Goal: Task Accomplishment & Management: Manage account settings

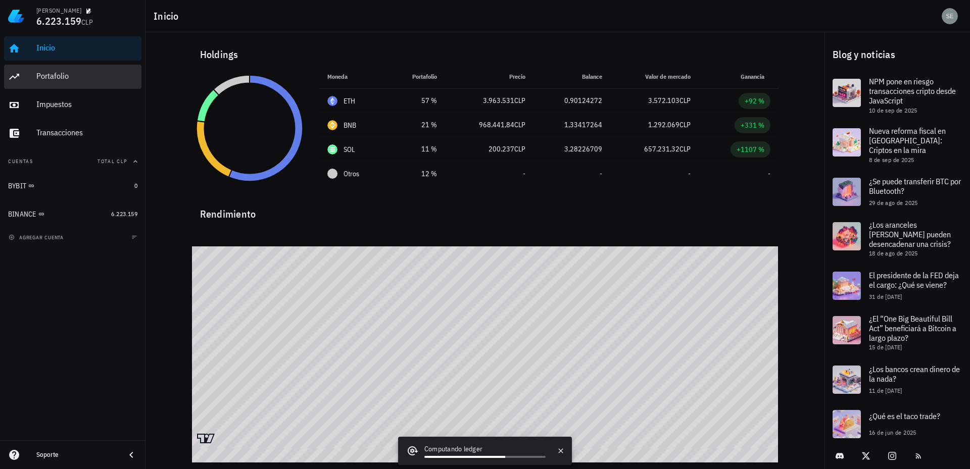
click at [47, 76] on div "Portafolio" at bounding box center [86, 76] width 101 height 10
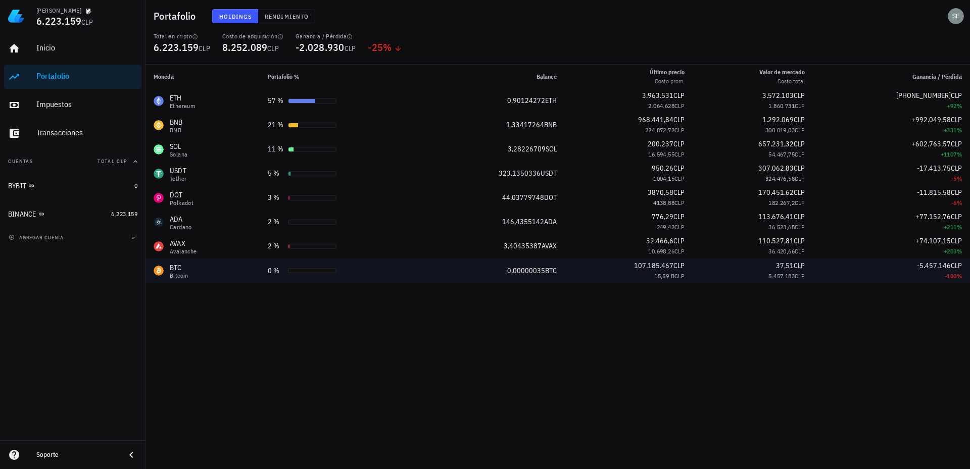
click at [172, 269] on div "BTC" at bounding box center [179, 268] width 19 height 10
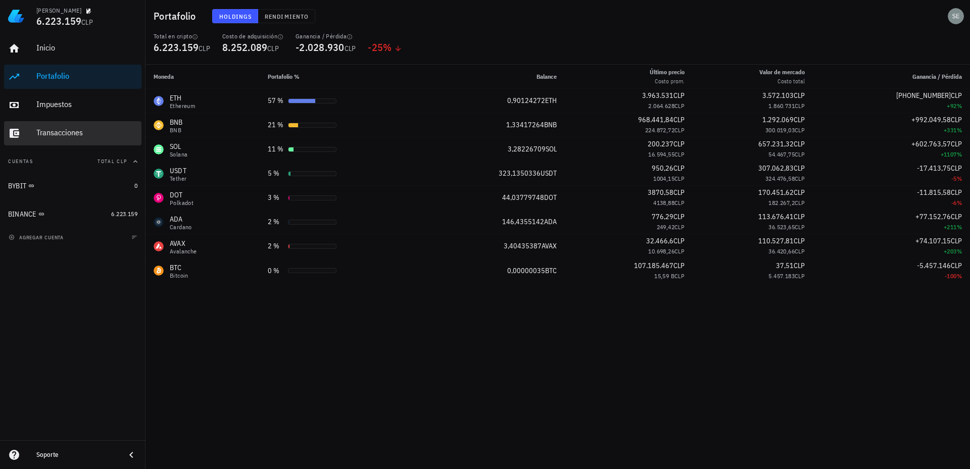
click at [50, 131] on div "Transacciones" at bounding box center [86, 133] width 101 height 10
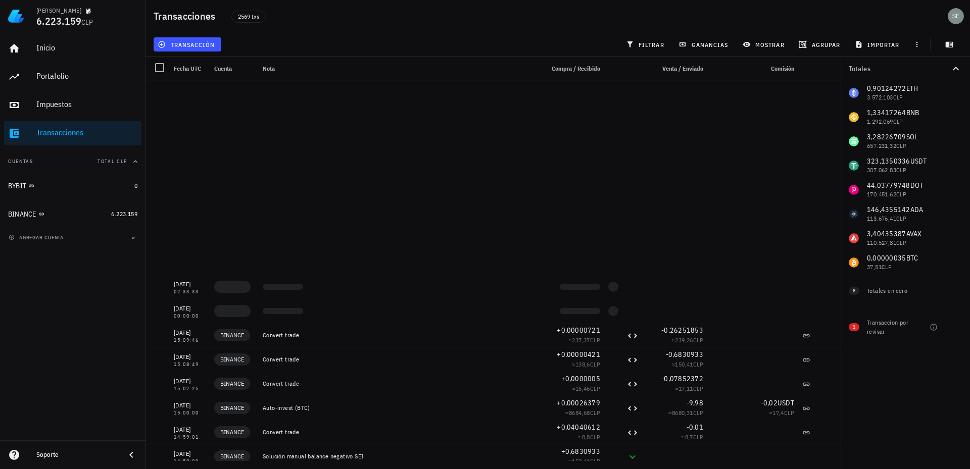
scroll to position [11820, 0]
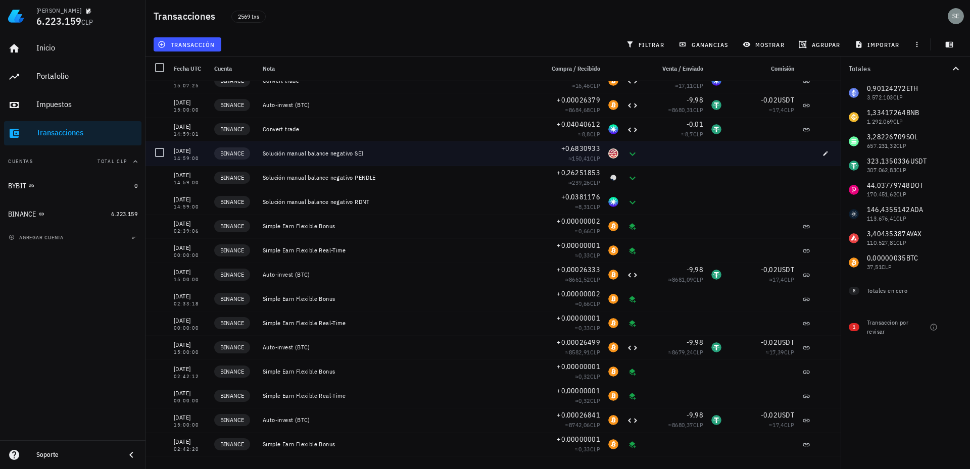
click at [305, 148] on div "Solución manual balance negativo SEI" at bounding box center [399, 153] width 281 height 24
click at [823, 154] on icon "button" at bounding box center [825, 153] width 5 height 5
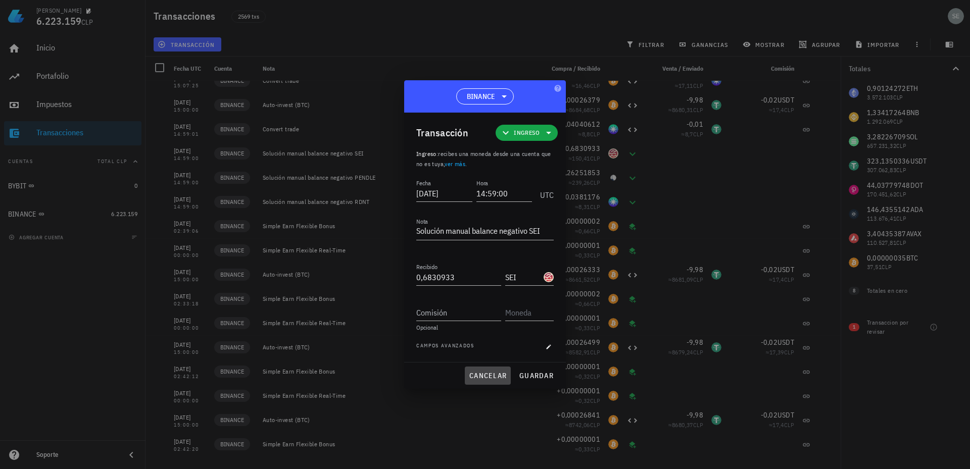
click at [491, 373] on span "cancelar" at bounding box center [488, 375] width 38 height 9
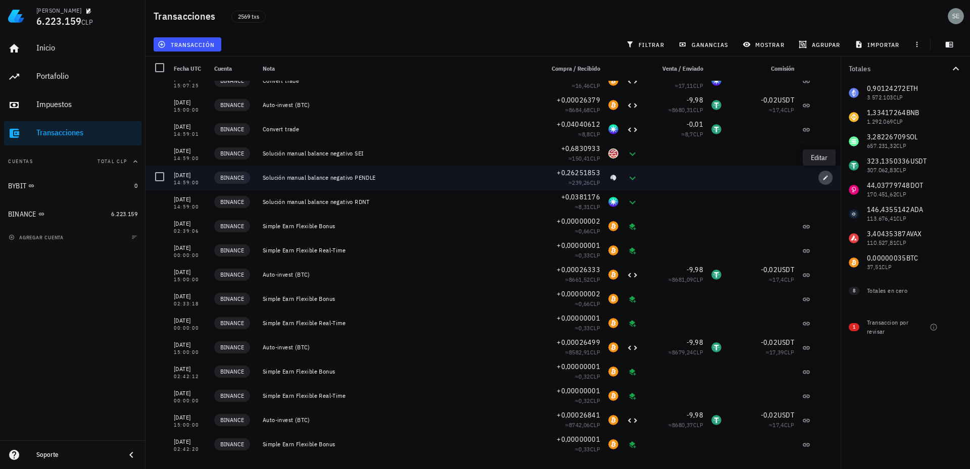
click at [822, 178] on icon "button" at bounding box center [825, 178] width 6 height 6
type textarea "Solución manual balance negativo PENDLE"
type input "0,26251853"
type input "PENDLE"
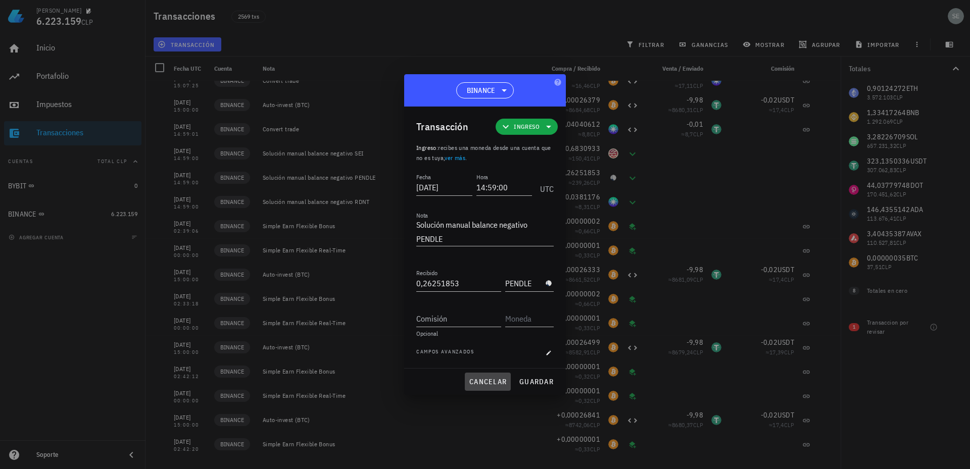
click at [485, 381] on span "cancelar" at bounding box center [488, 381] width 38 height 9
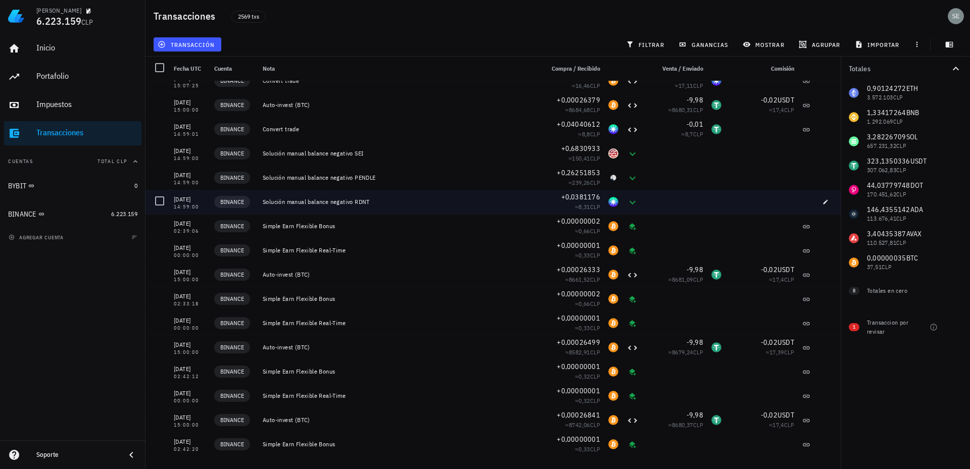
scroll to position [11669, 0]
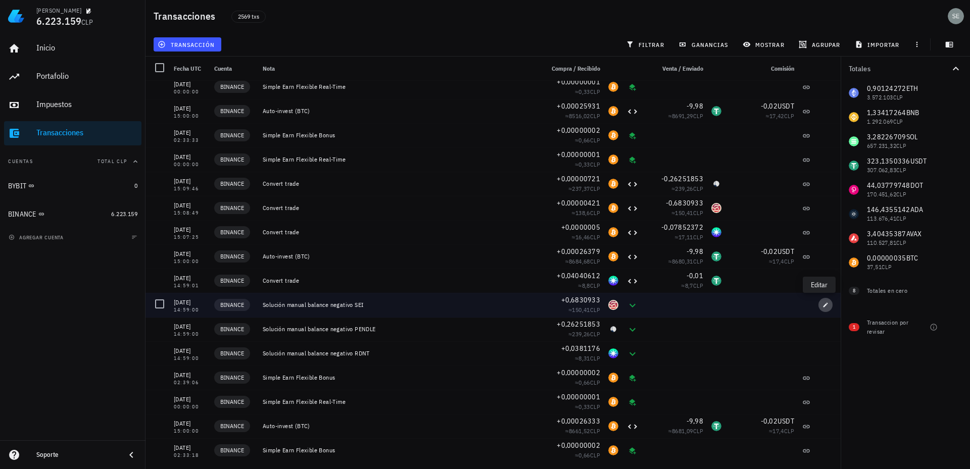
click at [822, 307] on icon "button" at bounding box center [825, 305] width 6 height 6
type textarea "Solución manual balance negativo SEI"
type input "0,6830933"
type input "SEI"
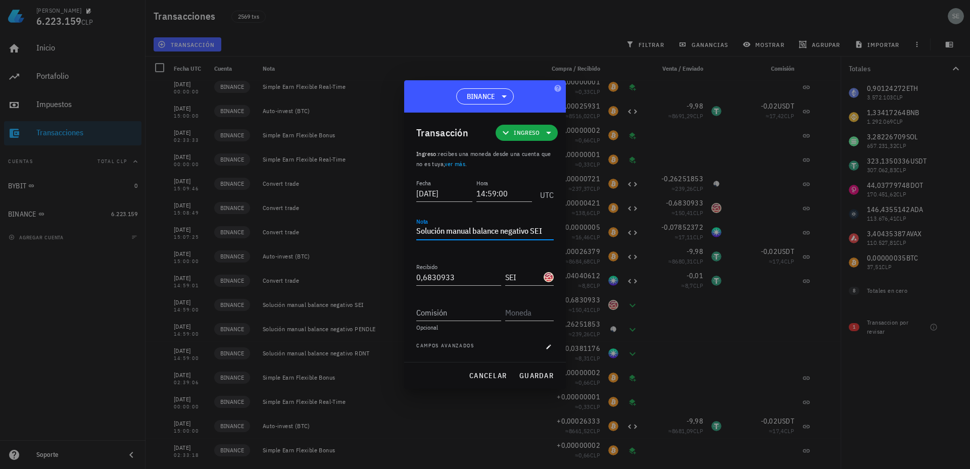
drag, startPoint x: 417, startPoint y: 230, endPoint x: 547, endPoint y: 230, distance: 129.8
click at [547, 230] on textarea "Solución manual balance negativo SEI" at bounding box center [484, 232] width 137 height 16
click at [479, 374] on span "cancelar" at bounding box center [488, 375] width 38 height 9
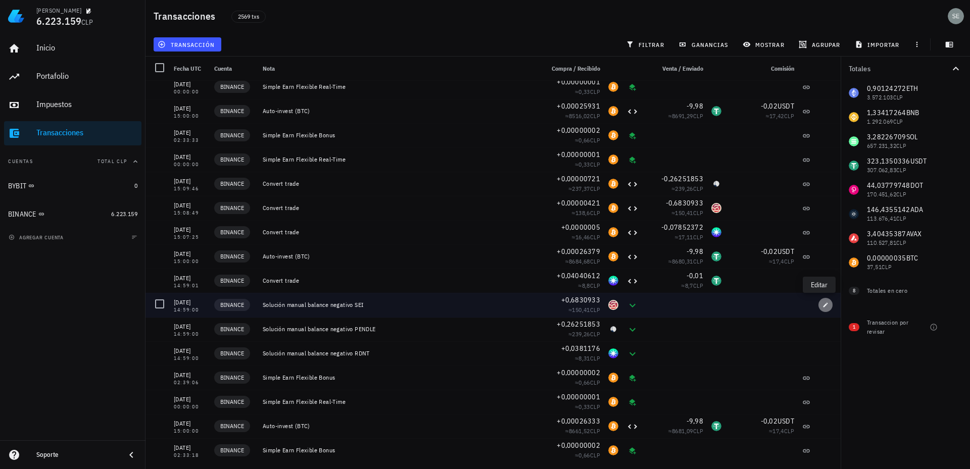
click at [823, 306] on icon "button" at bounding box center [825, 305] width 5 height 5
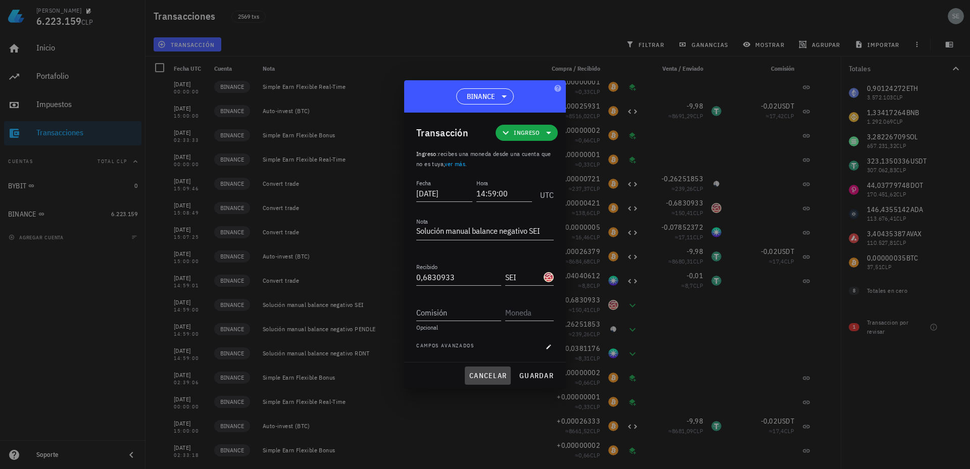
click at [484, 373] on span "cancelar" at bounding box center [488, 375] width 38 height 9
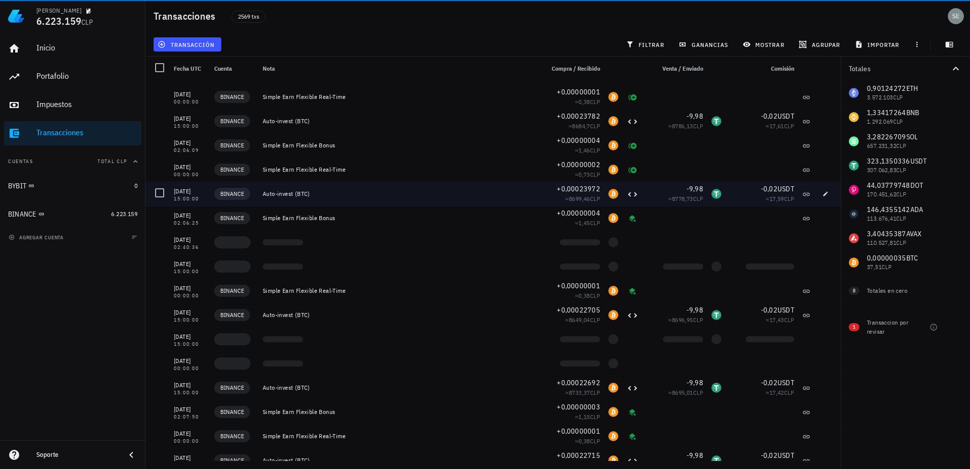
scroll to position [10557, 0]
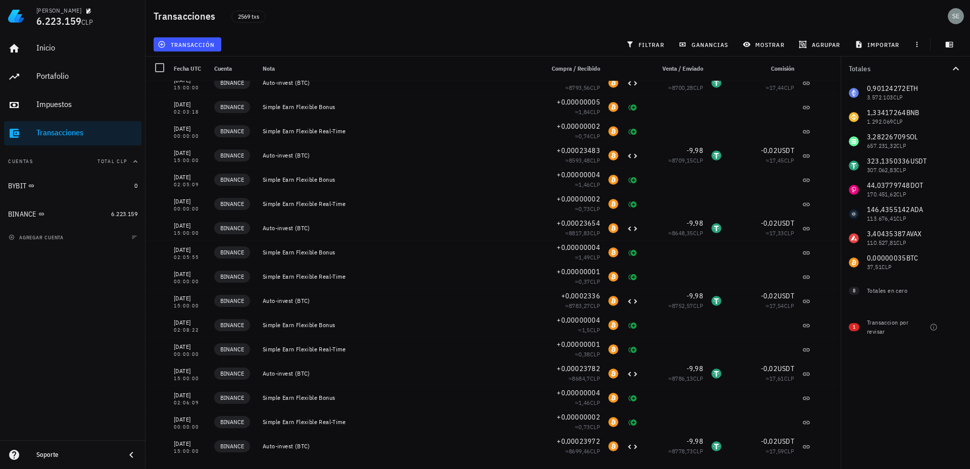
click at [955, 69] on icon "button" at bounding box center [956, 69] width 12 height 12
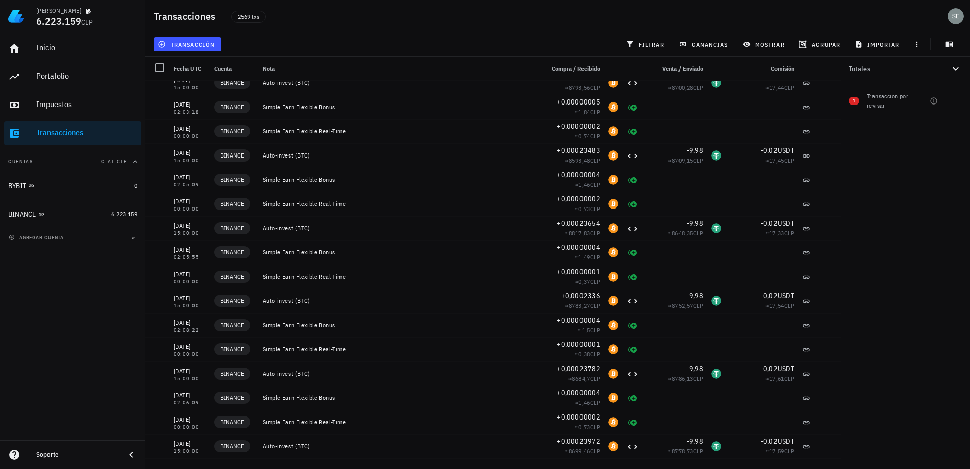
click at [957, 68] on icon "button" at bounding box center [956, 69] width 12 height 12
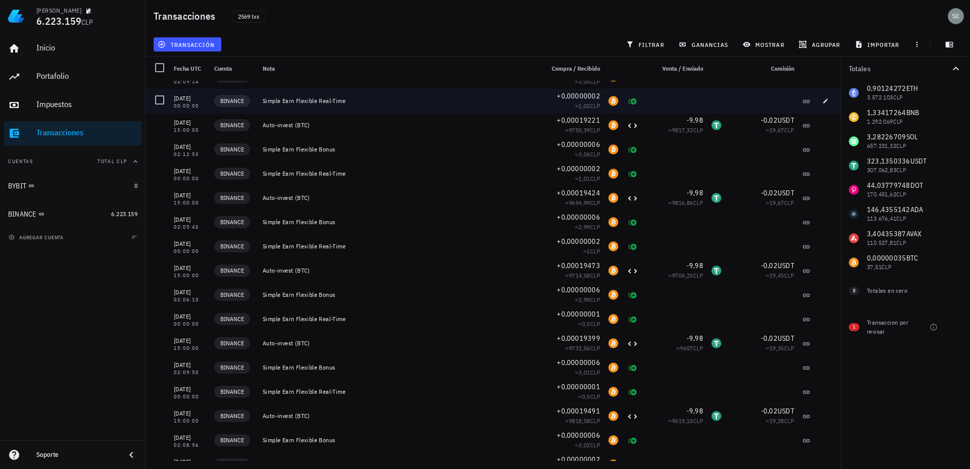
scroll to position [5506, 0]
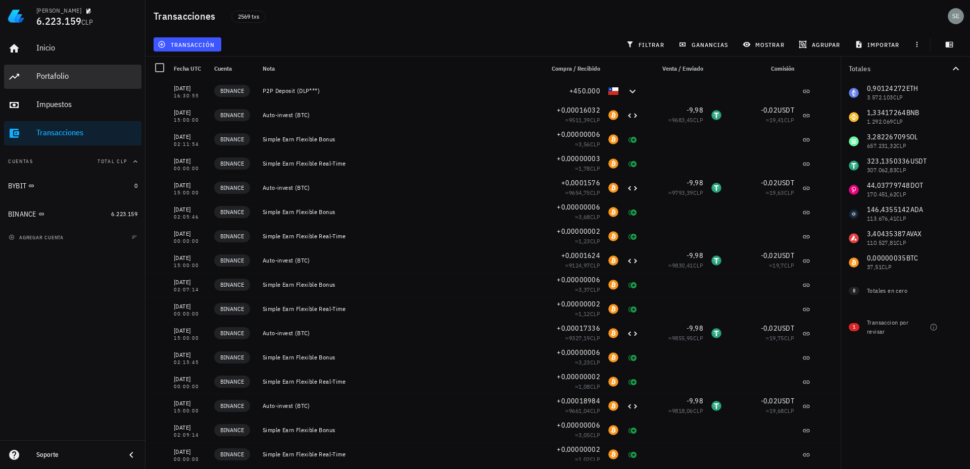
click at [47, 71] on div "Portafolio" at bounding box center [86, 76] width 101 height 10
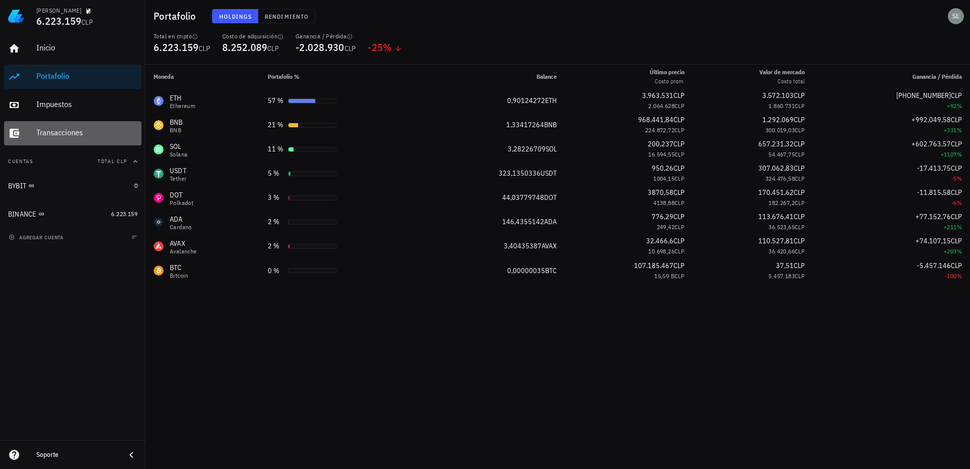
click at [62, 131] on div "Transacciones" at bounding box center [86, 133] width 101 height 10
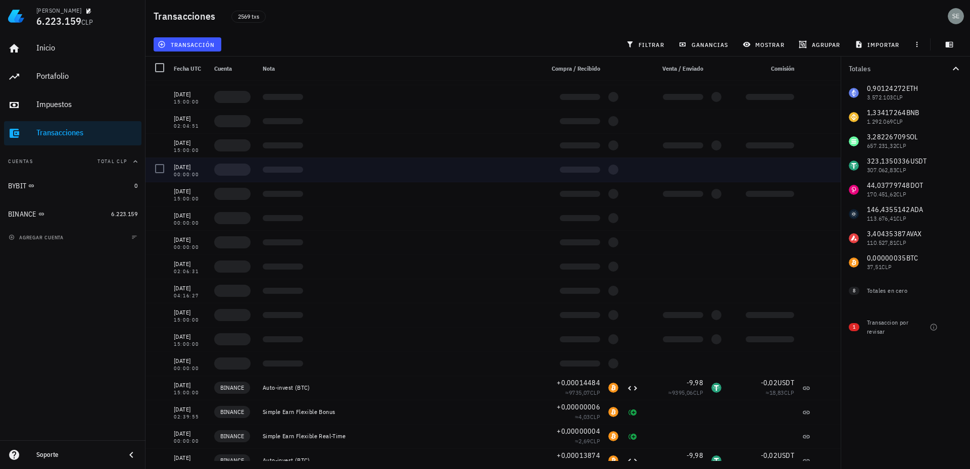
scroll to position [3890, 0]
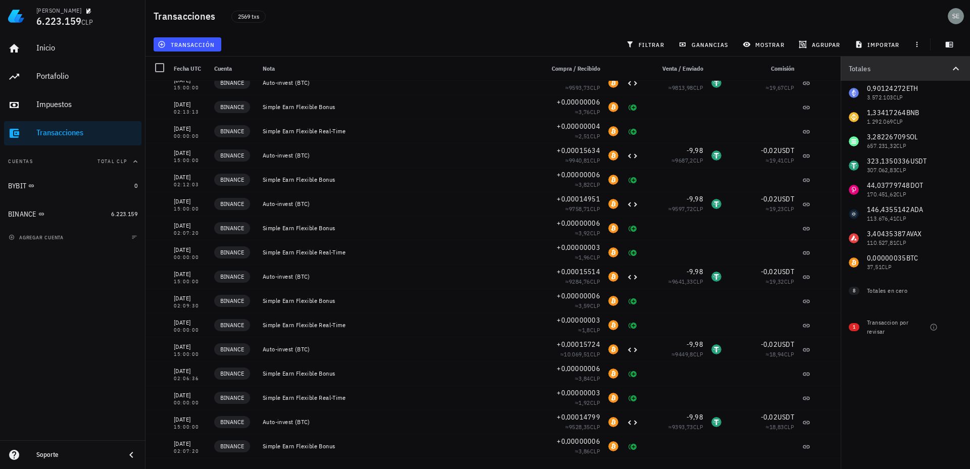
click at [947, 73] on button "Totales" at bounding box center [905, 69] width 129 height 24
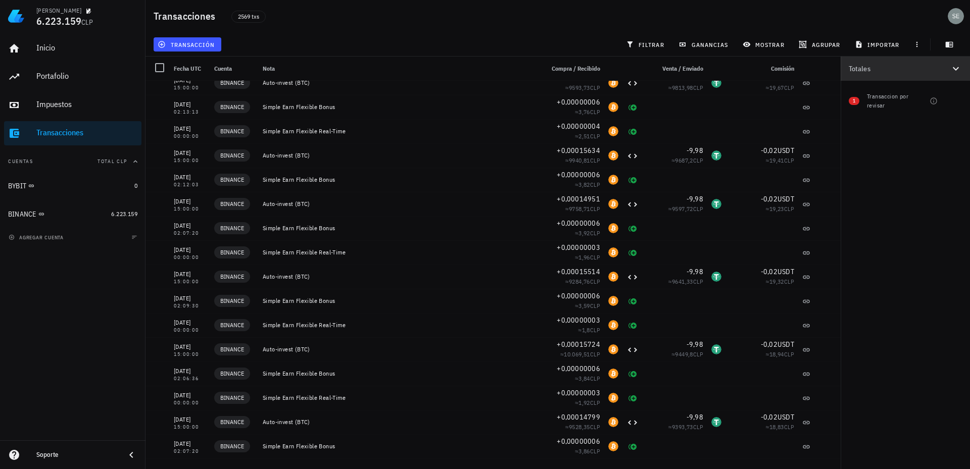
click at [954, 70] on icon "button" at bounding box center [956, 69] width 12 height 12
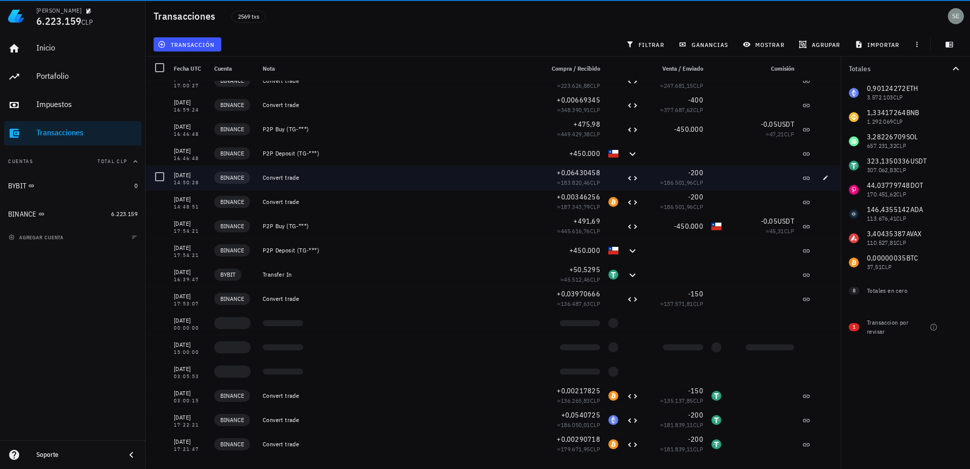
scroll to position [0, 0]
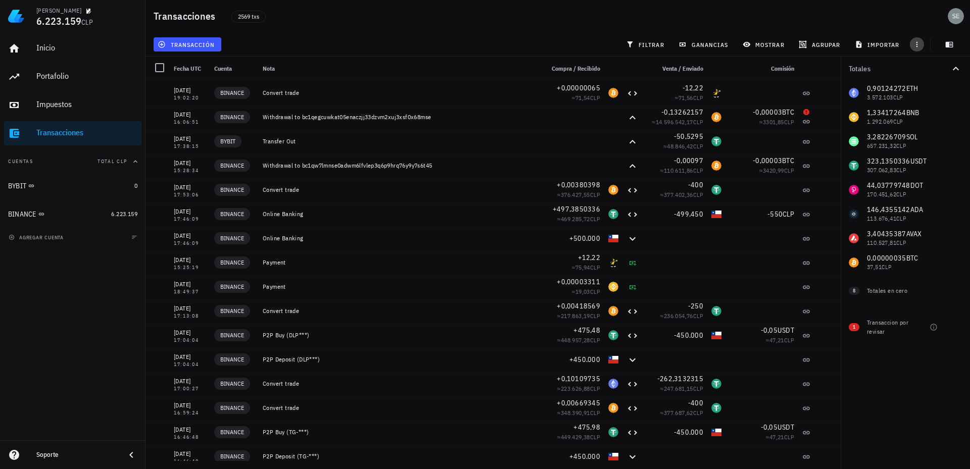
click at [917, 43] on icon "button" at bounding box center [917, 44] width 8 height 8
click at [948, 45] on icon "button" at bounding box center [950, 45] width 8 height 6
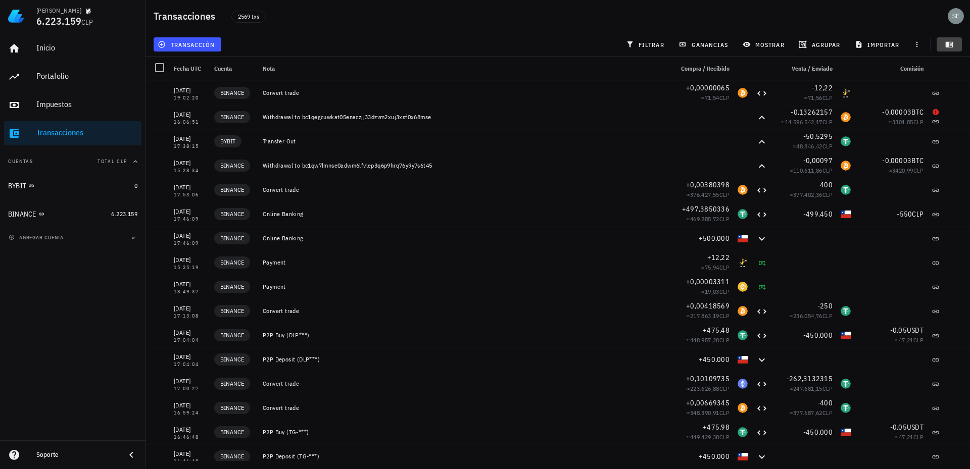
click at [950, 43] on icon "button" at bounding box center [949, 44] width 8 height 8
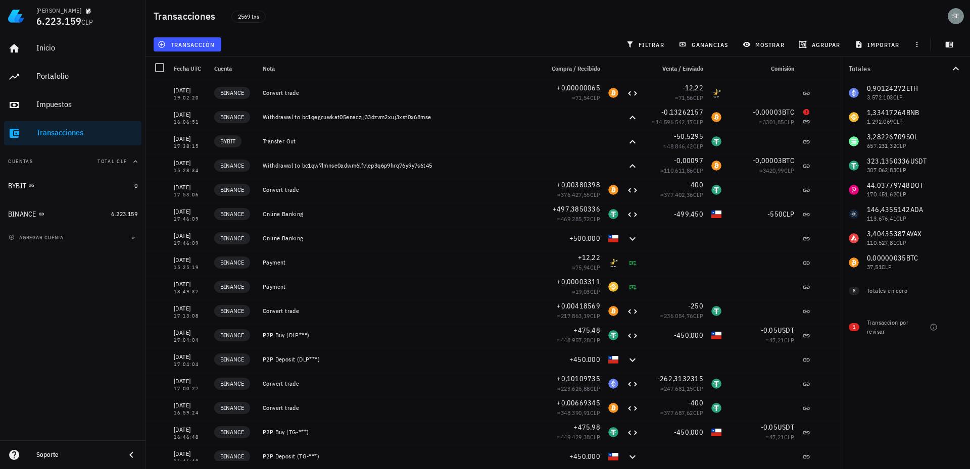
drag, startPoint x: 505, startPoint y: 78, endPoint x: 551, endPoint y: 11, distance: 81.3
click at [551, 11] on div "2569 txs" at bounding box center [417, 16] width 385 height 25
click at [18, 213] on div "BINANCE" at bounding box center [22, 214] width 28 height 9
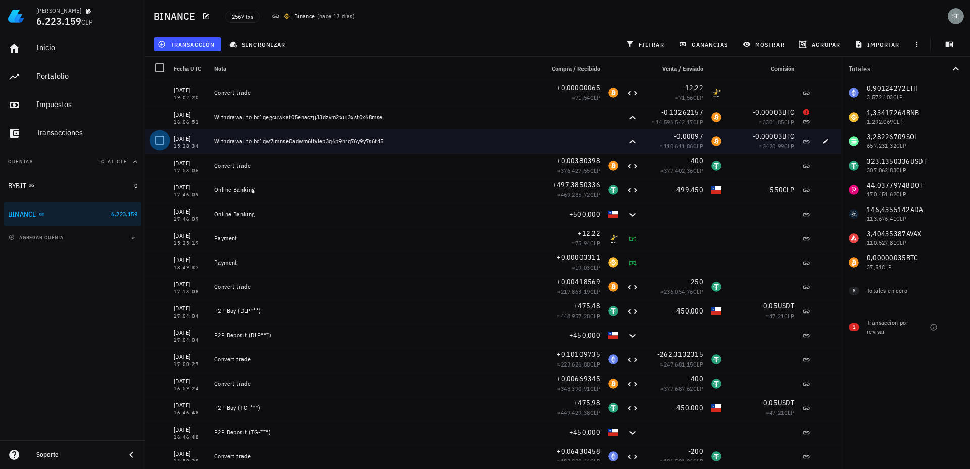
click at [159, 140] on div at bounding box center [159, 140] width 17 height 17
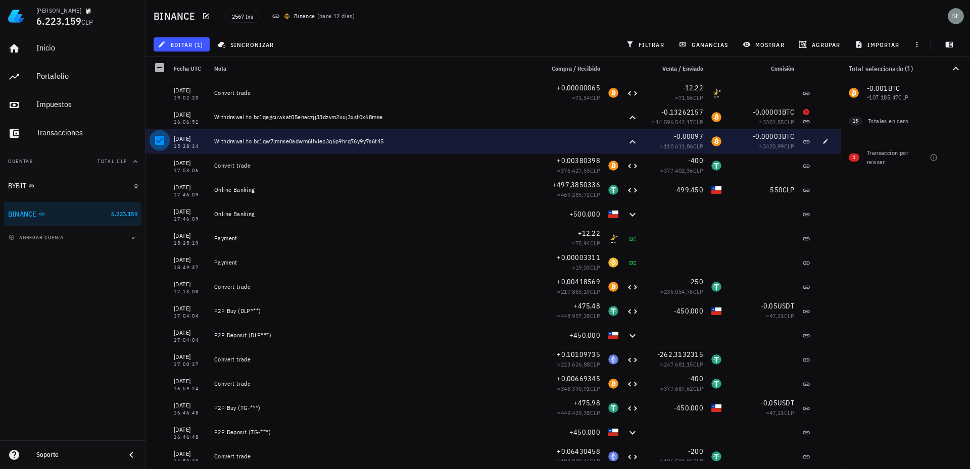
click at [159, 140] on div at bounding box center [159, 140] width 17 height 17
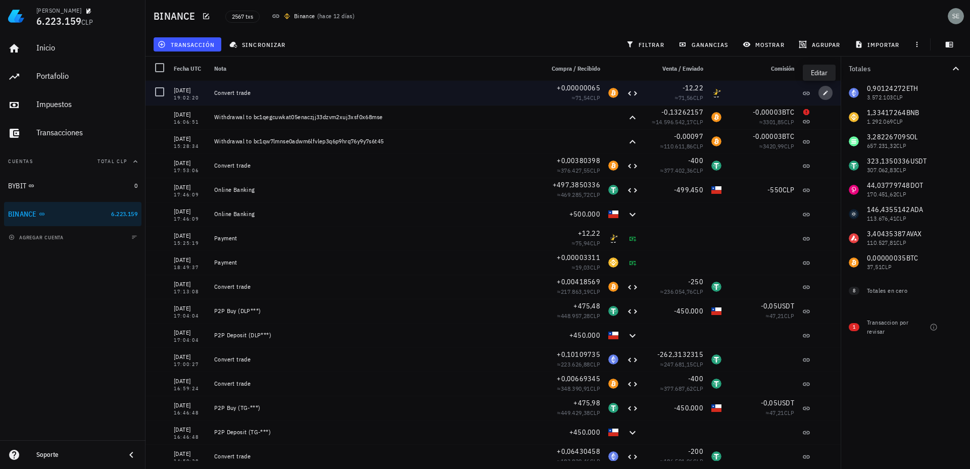
click at [823, 93] on icon "button" at bounding box center [825, 92] width 5 height 5
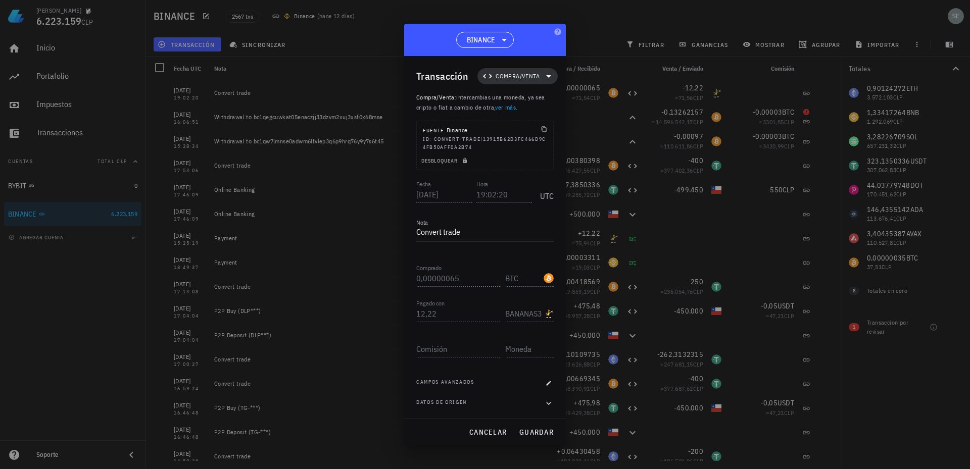
click at [524, 74] on span "Compra/Venta" at bounding box center [518, 76] width 44 height 10
click at [517, 73] on span "Compra/Venta" at bounding box center [518, 76] width 44 height 10
click at [606, 7] on div at bounding box center [485, 234] width 970 height 469
click at [486, 432] on span "cancelar" at bounding box center [488, 432] width 38 height 9
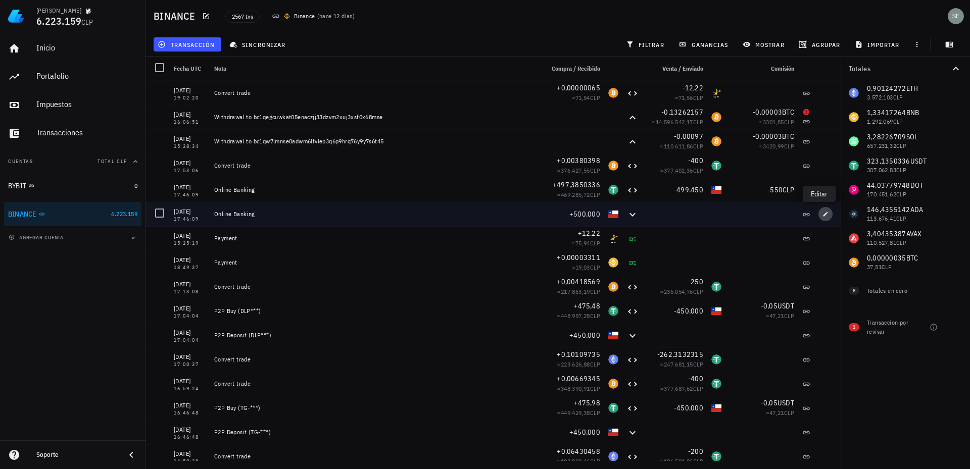
click at [823, 214] on icon "button" at bounding box center [825, 214] width 5 height 5
type input "[DATE]"
type input "17:46:09"
type textarea "Online Banking"
type input "500.000"
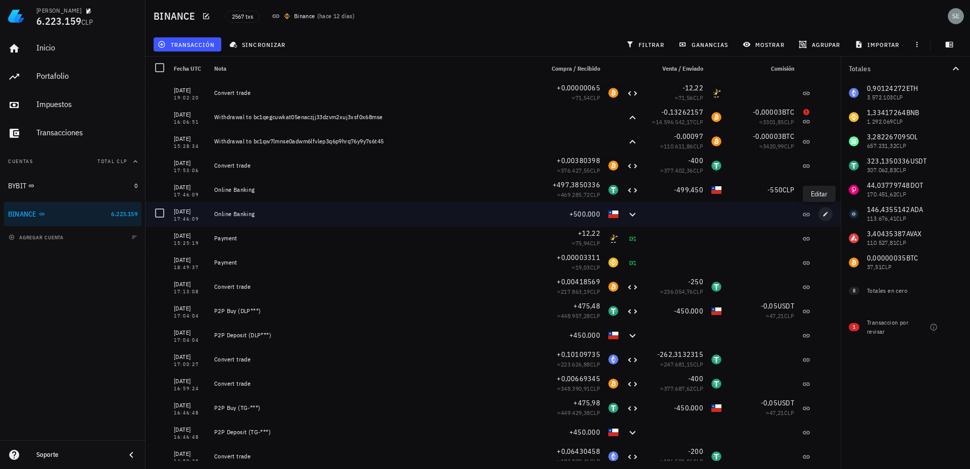
type input "CLP"
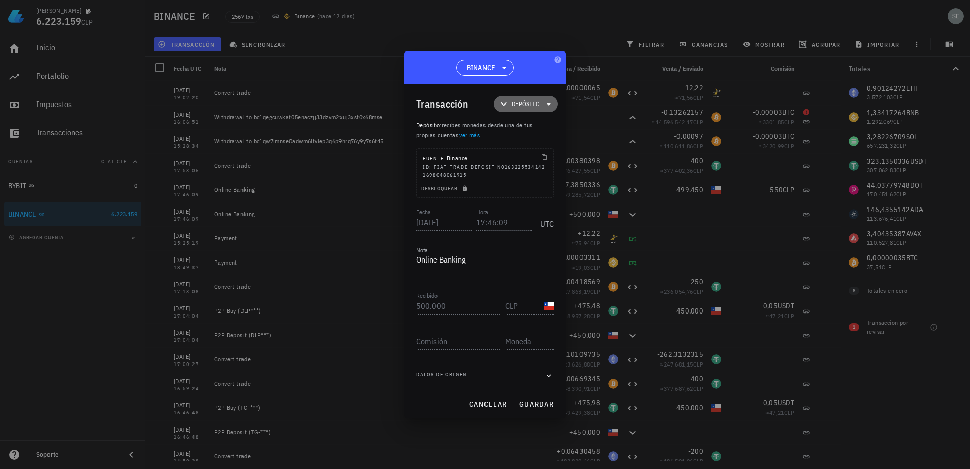
click at [549, 104] on icon at bounding box center [548, 104] width 5 height 3
click at [548, 187] on div "Transferencia" at bounding box center [539, 189] width 39 height 8
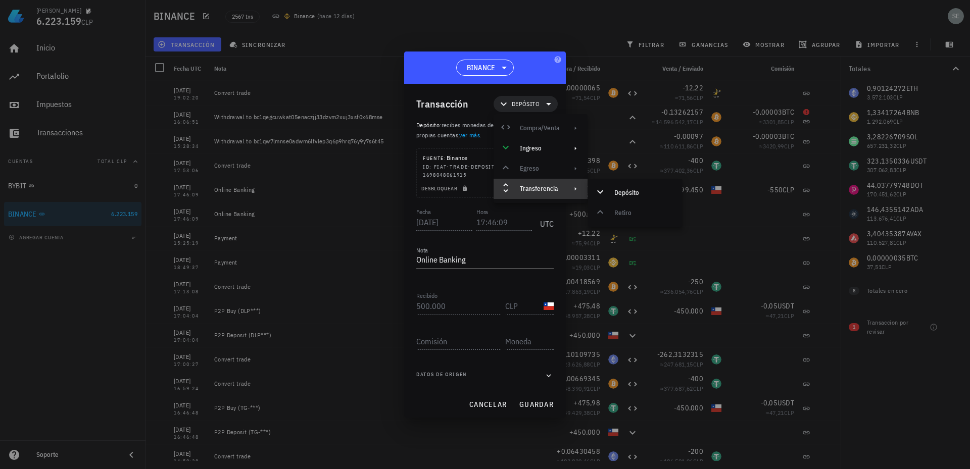
click at [548, 187] on div "Transferencia" at bounding box center [539, 189] width 39 height 8
click at [534, 57] on div "BINANCE" at bounding box center [485, 68] width 162 height 32
click at [480, 404] on span "cancelar" at bounding box center [488, 404] width 38 height 9
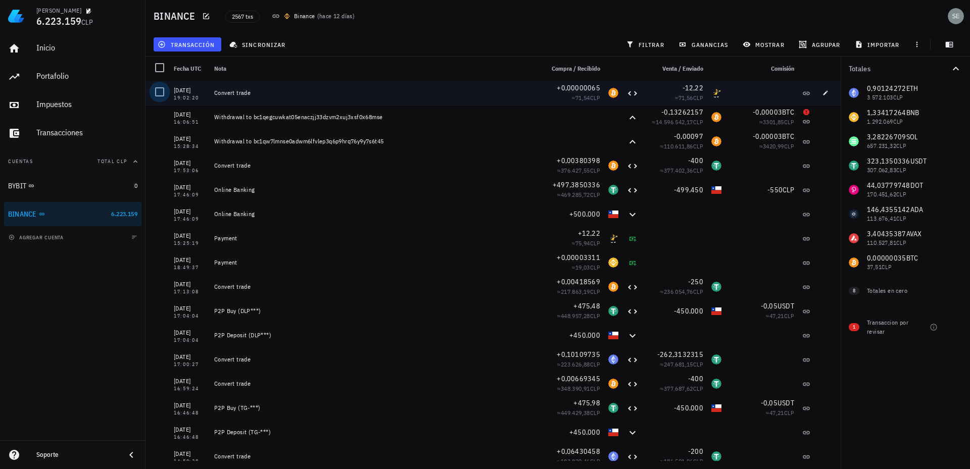
click at [159, 92] on div at bounding box center [159, 91] width 17 height 17
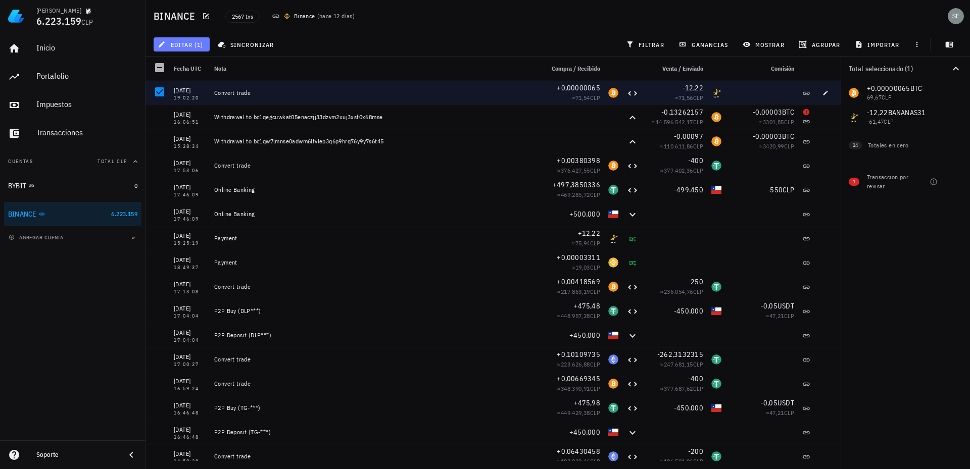
click at [183, 43] on span "editar (1)" at bounding box center [181, 44] width 43 height 8
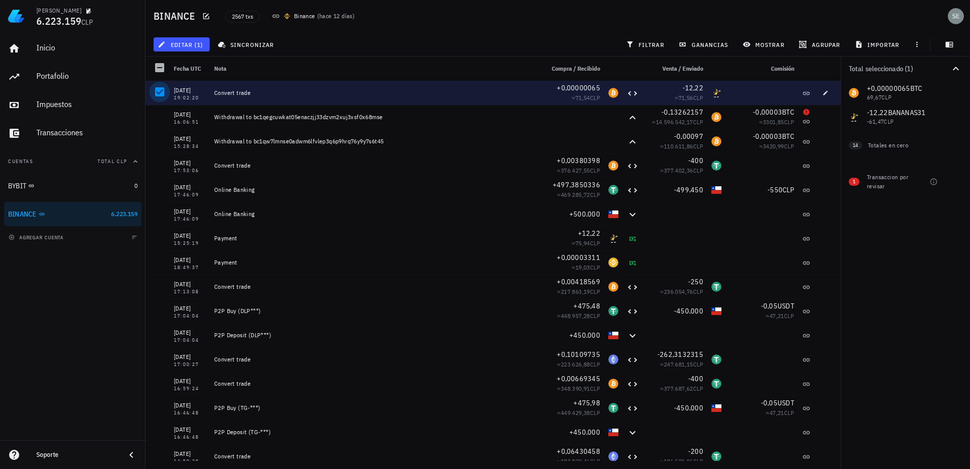
click at [161, 90] on div at bounding box center [159, 91] width 17 height 17
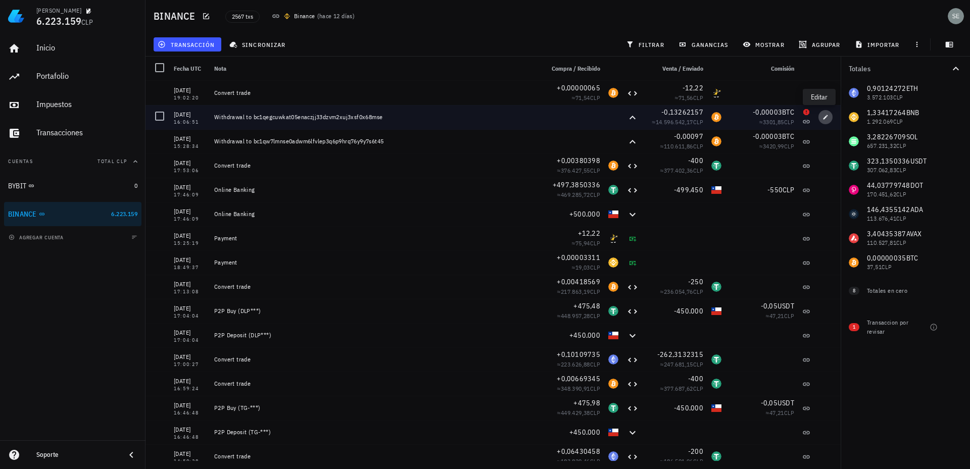
click at [822, 118] on icon "button" at bounding box center [825, 117] width 6 height 6
type input "[DATE]"
type input "16:06:51"
type textarea "Withdrawal to bc1qegcuwkat05enaczjj33dzvm2xuj3xsf0x68mse"
type input "0,13262157"
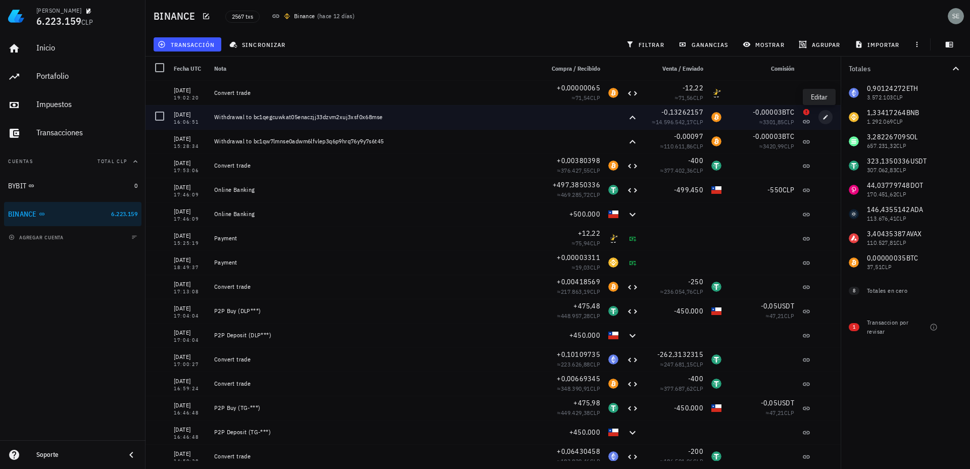
type input "BTC"
type input "0,00003"
type input "BTC"
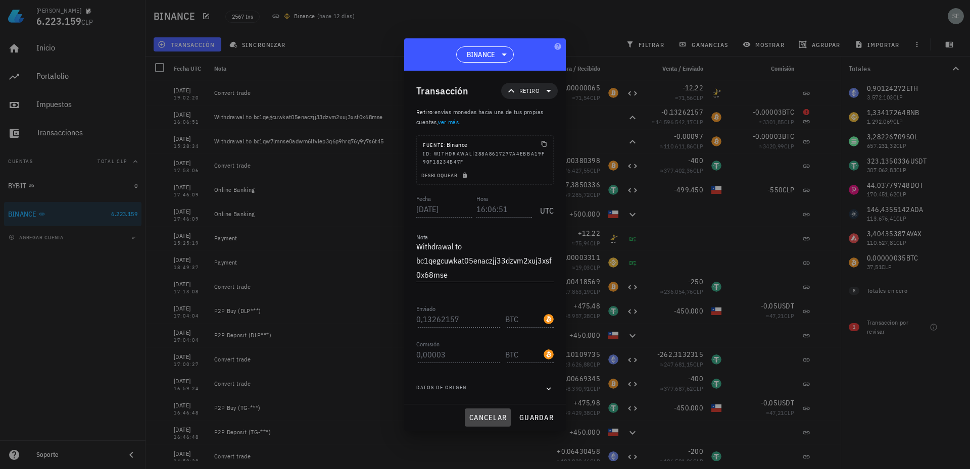
click at [480, 418] on span "cancelar" at bounding box center [488, 417] width 38 height 9
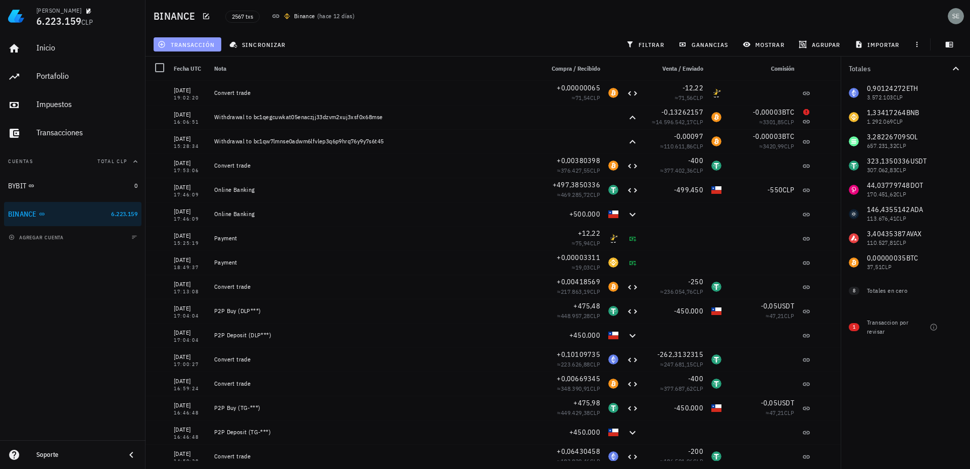
click at [201, 43] on span "transacción" at bounding box center [187, 44] width 55 height 8
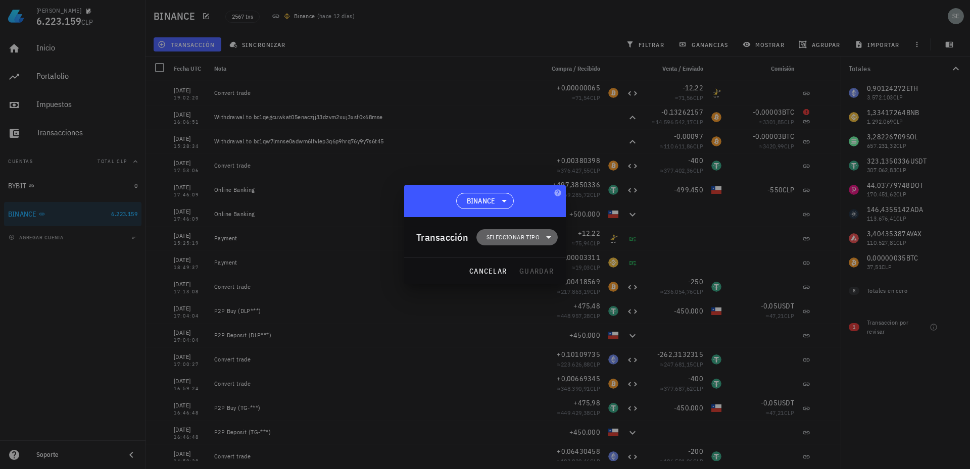
click at [527, 237] on span "Seleccionar tipo" at bounding box center [512, 237] width 53 height 10
click at [515, 278] on div "Ingreso" at bounding box center [522, 282] width 39 height 8
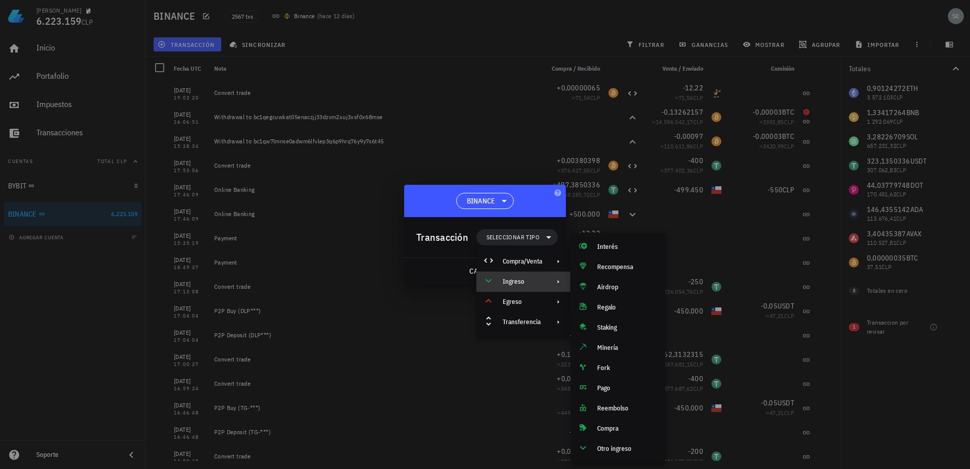
click at [515, 281] on div "Ingreso" at bounding box center [522, 282] width 39 height 8
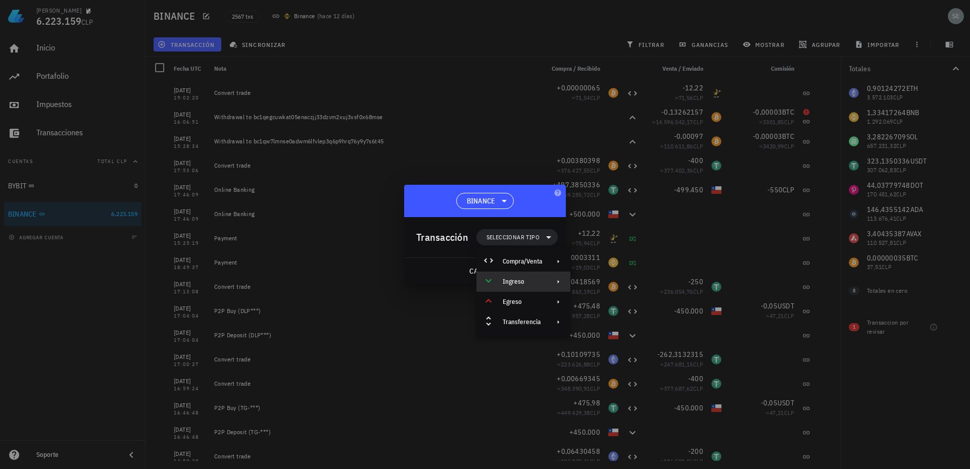
click at [512, 280] on div "Ingreso" at bounding box center [522, 282] width 39 height 8
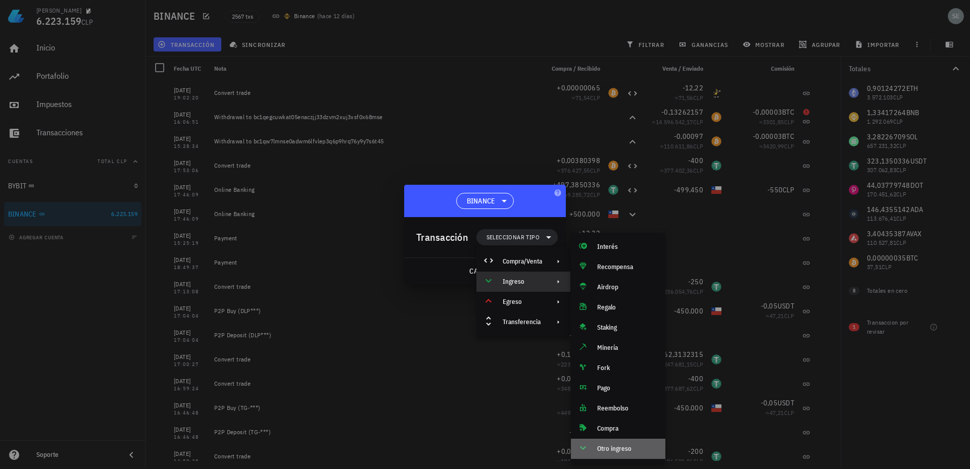
click at [613, 449] on div "Otro ingreso" at bounding box center [627, 449] width 60 height 8
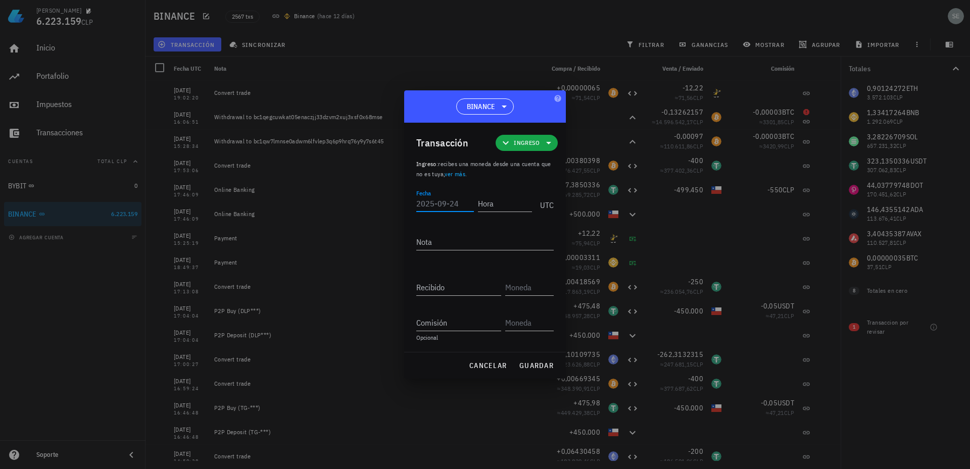
click at [437, 204] on input "Fecha" at bounding box center [445, 203] width 58 height 16
click at [422, 204] on input "Fecha" at bounding box center [445, 203] width 58 height 16
click at [423, 202] on input "Fecha" at bounding box center [445, 203] width 58 height 16
type input "[DATE]"
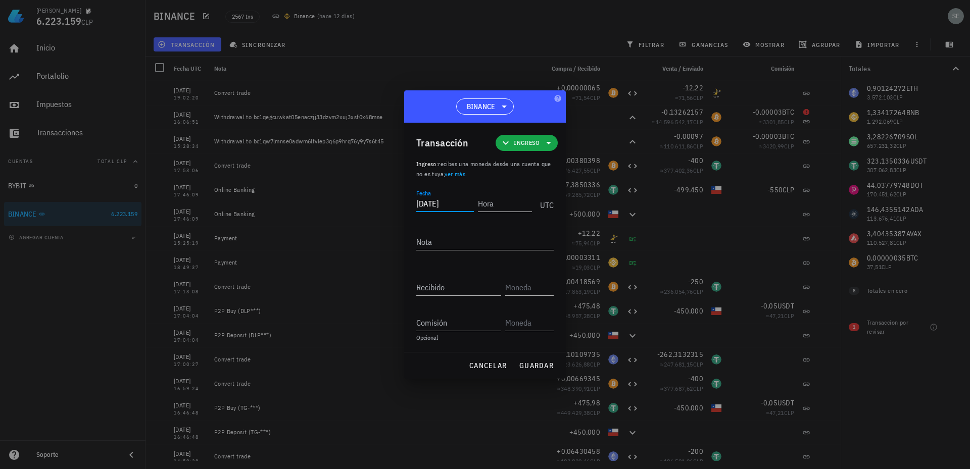
click at [490, 206] on input "Hora" at bounding box center [505, 203] width 54 height 16
type input "16:07:00"
click at [419, 240] on div "Nota" at bounding box center [484, 242] width 137 height 16
paste textarea "Solución manual balance negativo"
type textarea "Solución manual balance negativo BTC"
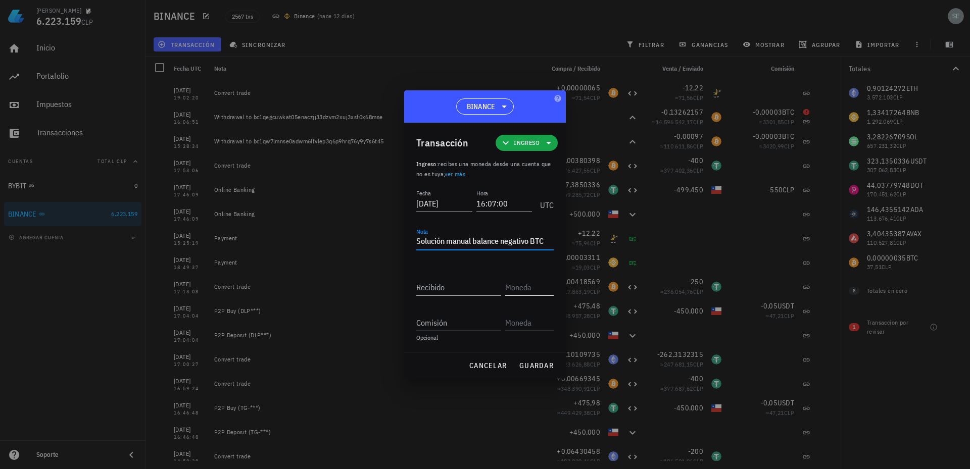
click at [516, 289] on input "text" at bounding box center [528, 287] width 46 height 16
click at [514, 288] on input "text" at bounding box center [528, 287] width 46 height 16
paste input "0,0000003"
click at [430, 284] on div "Recibido" at bounding box center [458, 287] width 85 height 16
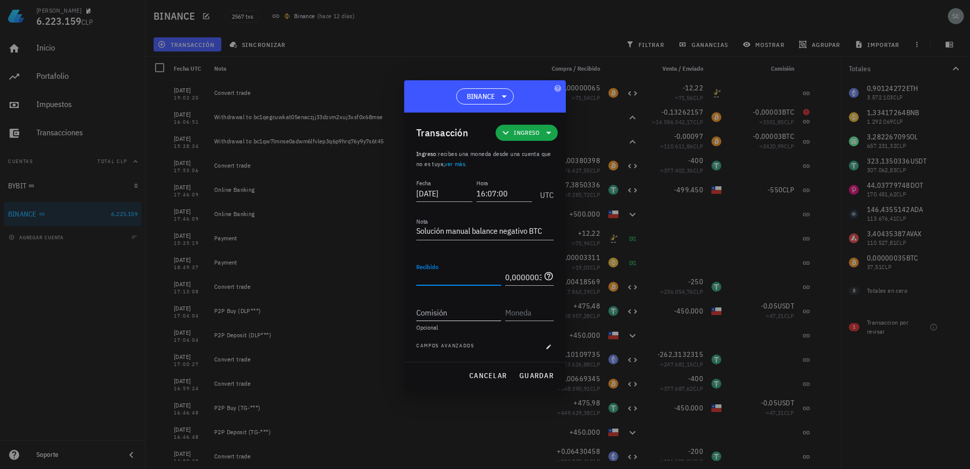
click at [448, 314] on input "Comisión" at bounding box center [458, 313] width 85 height 16
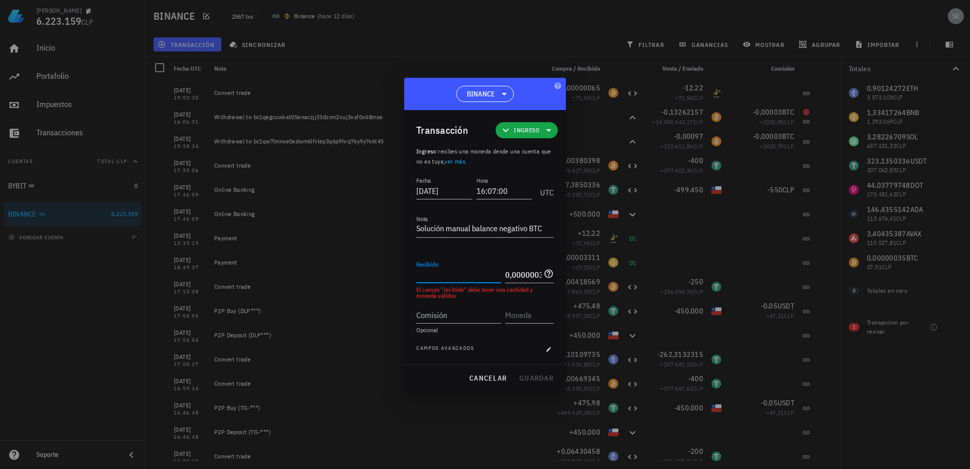
click at [433, 268] on div "Recibido" at bounding box center [458, 275] width 85 height 16
click at [550, 274] on icon at bounding box center [549, 274] width 9 height 9
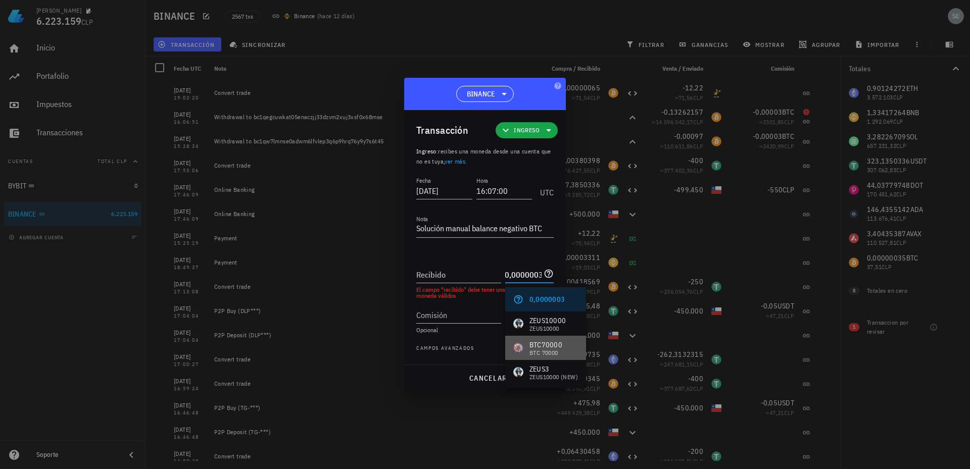
click at [541, 343] on div "BTC70000" at bounding box center [545, 345] width 33 height 10
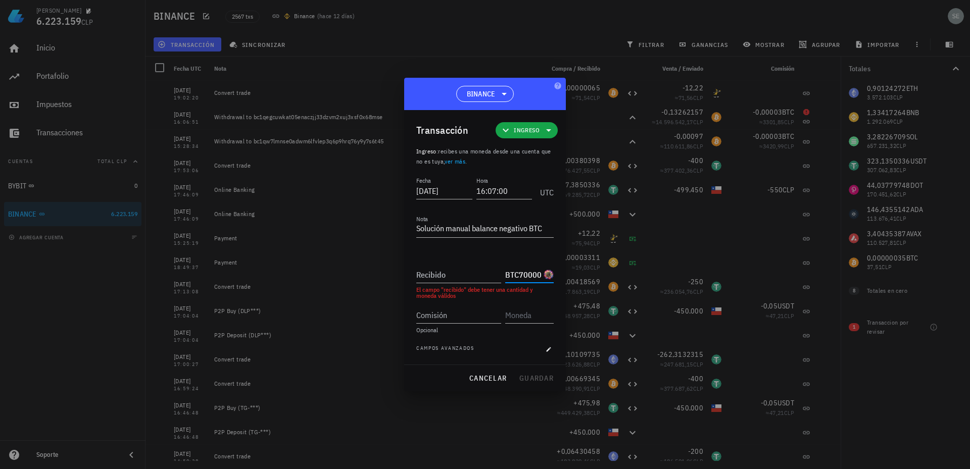
click at [541, 274] on input "BTC70000" at bounding box center [523, 275] width 36 height 16
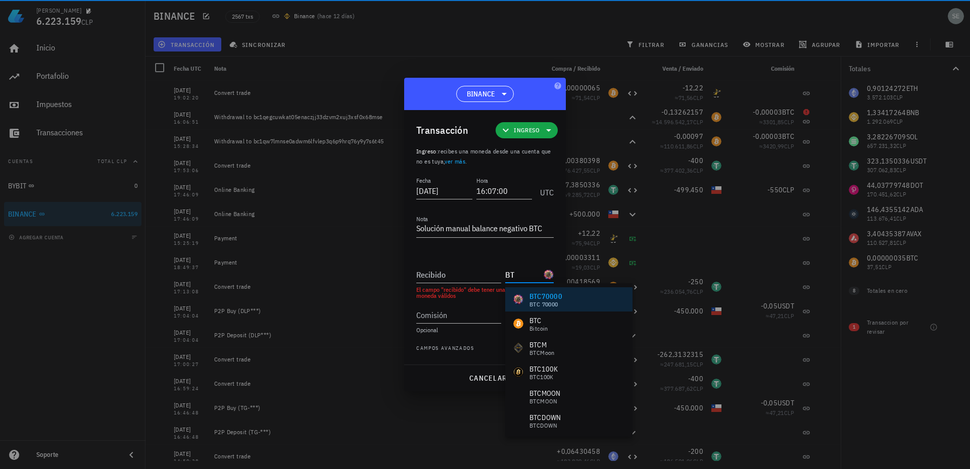
type input "B"
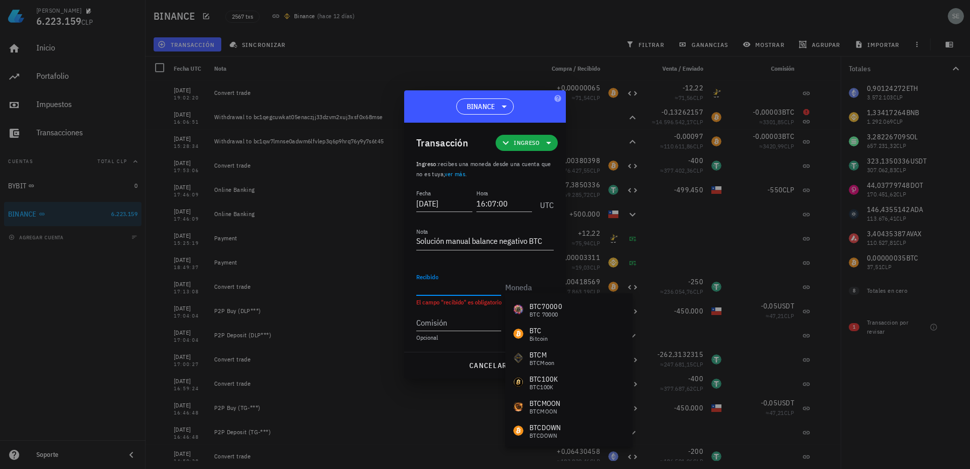
click at [463, 286] on input "Recibido" at bounding box center [458, 287] width 85 height 16
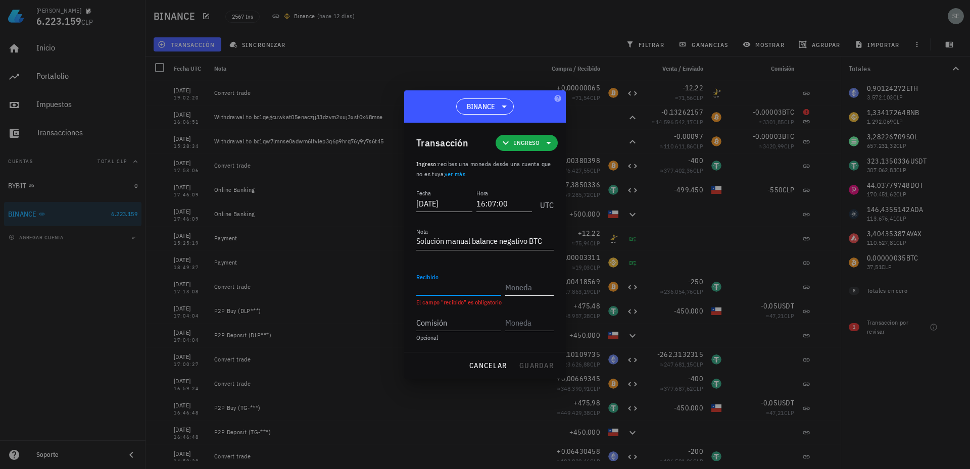
click at [515, 285] on input "text" at bounding box center [528, 287] width 46 height 16
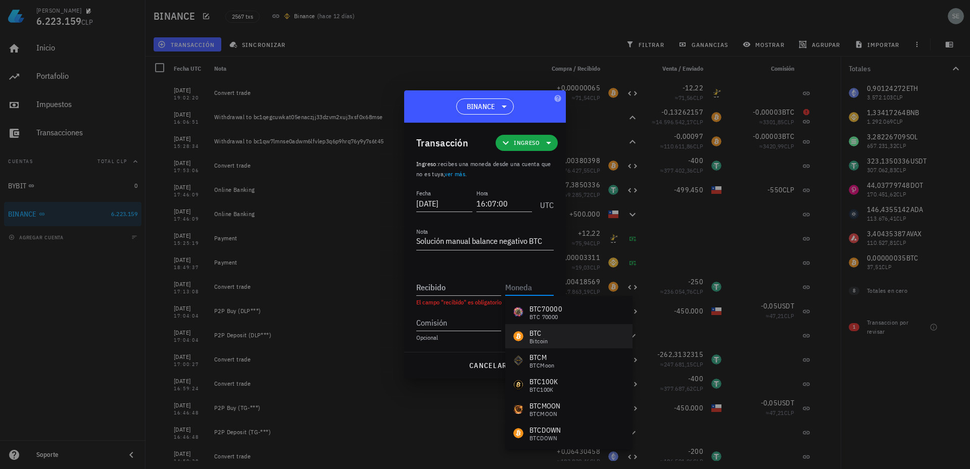
click at [533, 333] on div "BTC" at bounding box center [538, 333] width 19 height 10
type input "BTC"
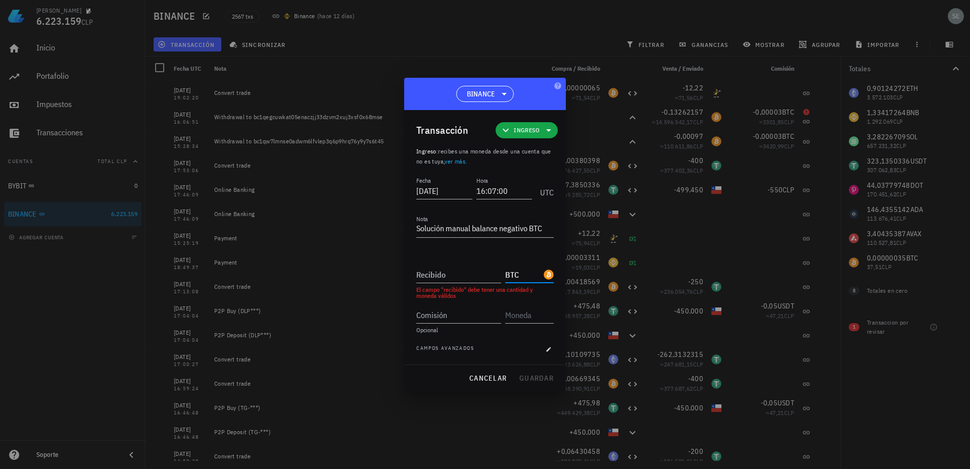
click at [527, 273] on input "BTC" at bounding box center [523, 275] width 36 height 16
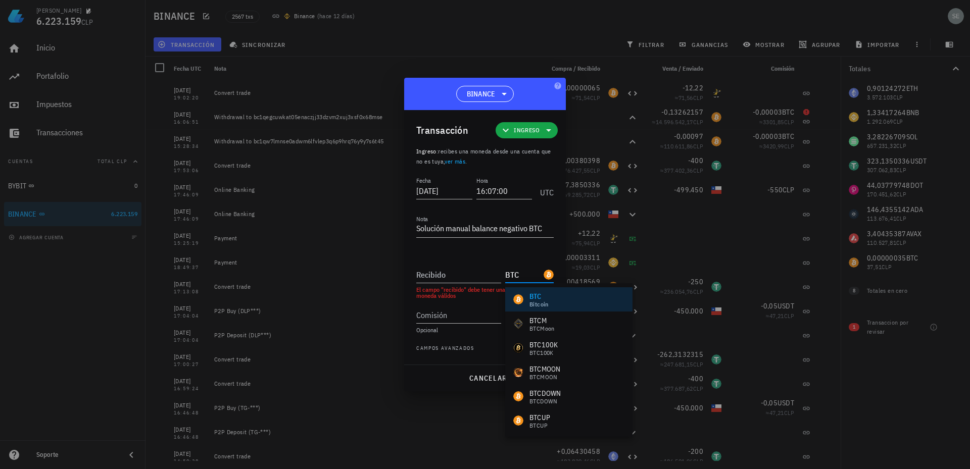
click at [527, 273] on input "BTC" at bounding box center [523, 275] width 36 height 16
click at [455, 273] on input "Recibido" at bounding box center [458, 275] width 85 height 16
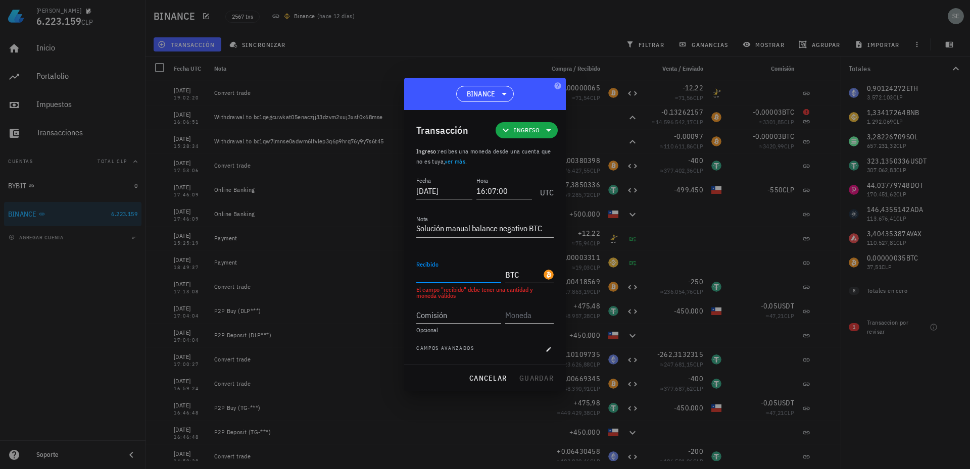
paste input "0,0000003"
type input "0,0000003"
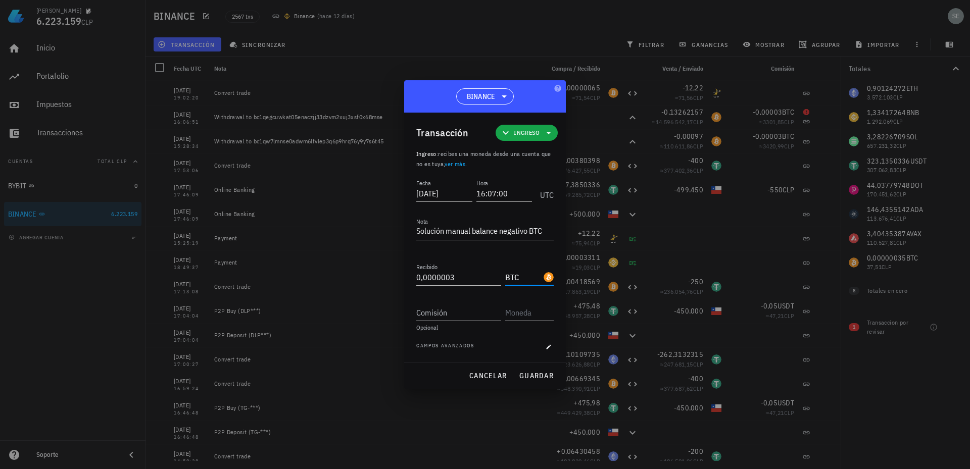
click at [518, 278] on input "BTC" at bounding box center [523, 277] width 36 height 16
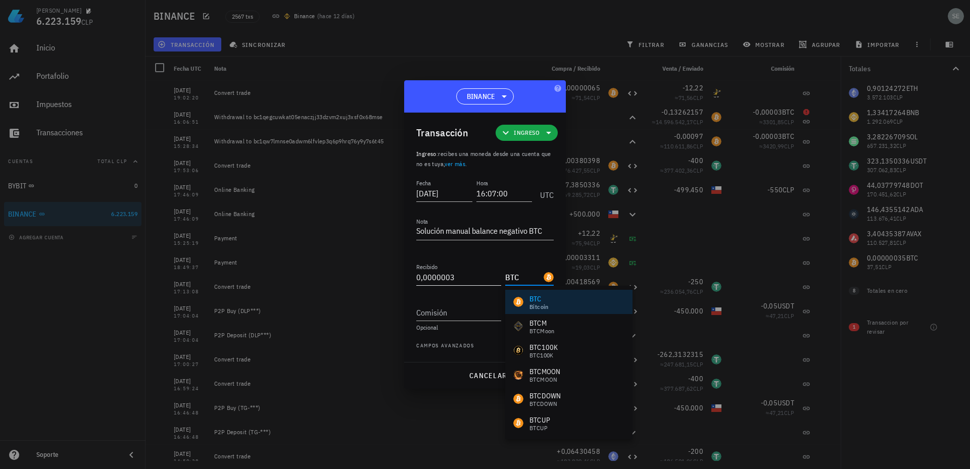
click at [469, 277] on input "0,0000003" at bounding box center [458, 277] width 85 height 16
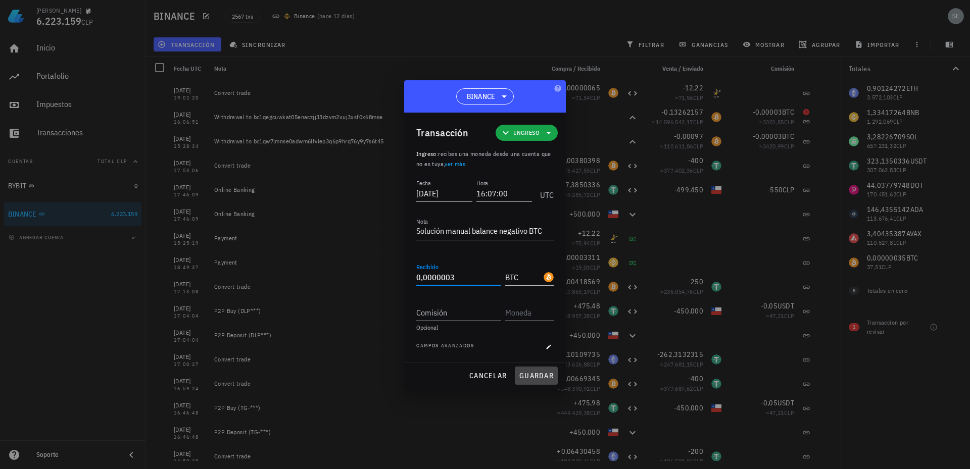
click at [531, 374] on span "guardar" at bounding box center [536, 375] width 35 height 9
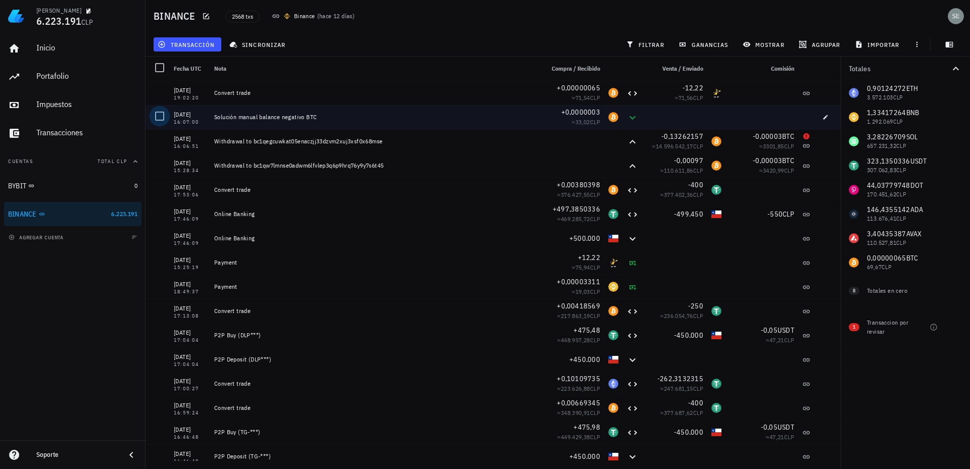
click at [161, 115] on div at bounding box center [159, 116] width 17 height 17
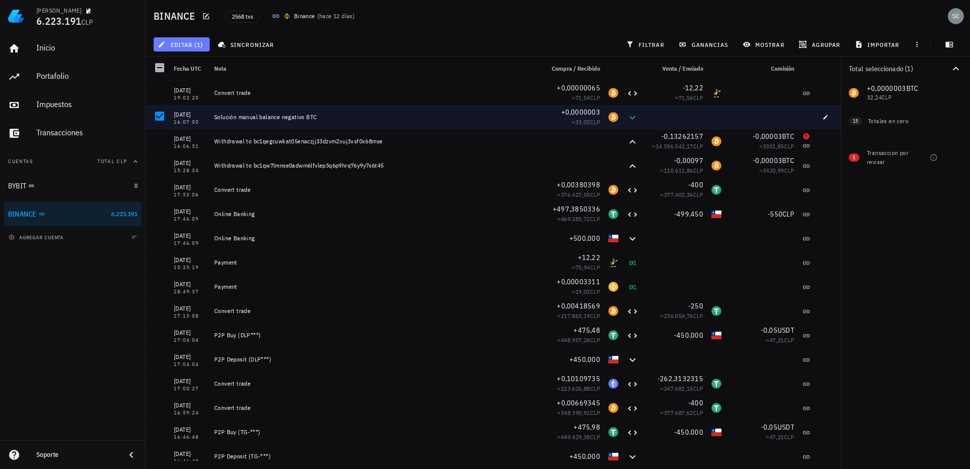
click at [185, 44] on span "editar (1)" at bounding box center [181, 44] width 43 height 8
click at [185, 42] on span "editar (1)" at bounding box center [181, 44] width 43 height 8
click at [189, 41] on span "editar (1)" at bounding box center [181, 44] width 43 height 8
click at [192, 104] on div "Eliminar" at bounding box center [213, 108] width 71 height 16
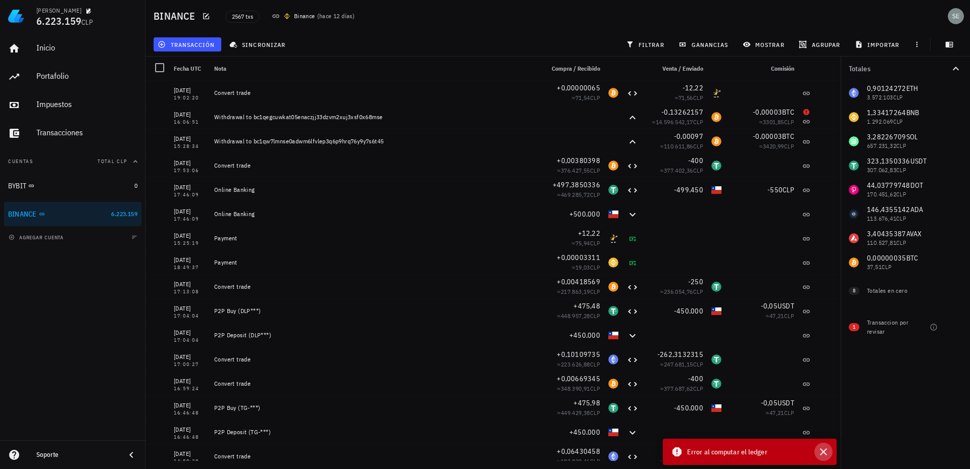
click at [823, 451] on icon "button" at bounding box center [823, 452] width 12 height 12
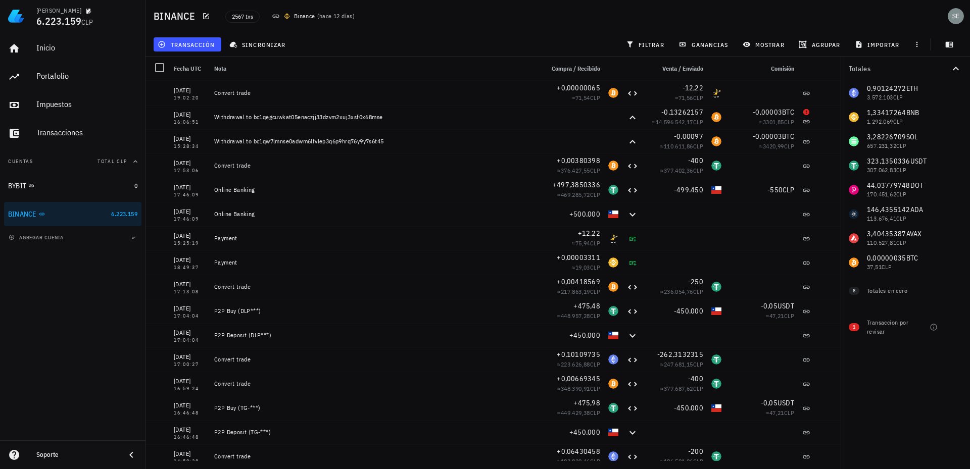
click at [271, 68] on div "Nota" at bounding box center [374, 69] width 329 height 24
click at [251, 66] on div "Nota" at bounding box center [374, 69] width 329 height 24
drag, startPoint x: 932, startPoint y: 69, endPoint x: 928, endPoint y: 118, distance: 49.2
click at [927, 119] on div "Totales 0,90124272 ETH 3.572.103 CLP 1,33417264 BNB 1.292.069 CLP 3,28226709 SO…" at bounding box center [905, 182] width 129 height 251
drag, startPoint x: 955, startPoint y: 83, endPoint x: 955, endPoint y: 114, distance: 31.3
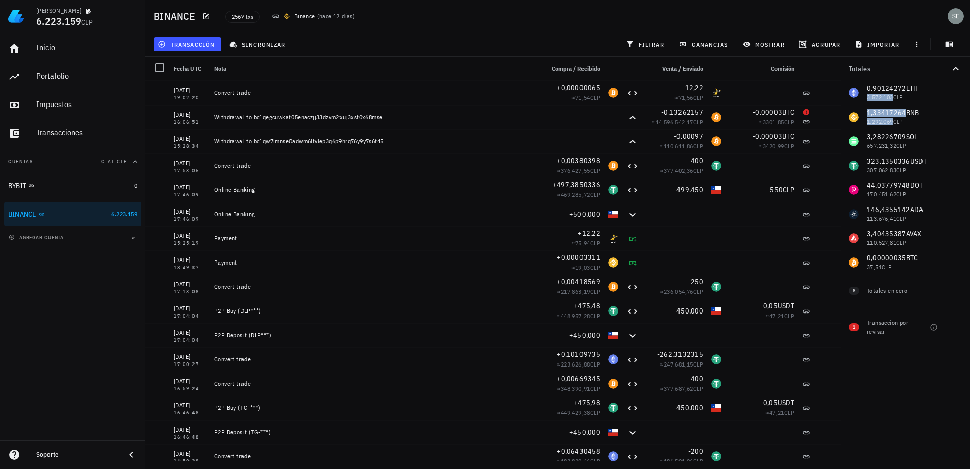
click at [954, 118] on div "0,90124272 ETH 3.572.103 CLP 1,33417264 BNB 1.292.069 CLP 3,28226709 SOL 657.23…" at bounding box center [905, 178] width 129 height 194
drag, startPoint x: 933, startPoint y: 73, endPoint x: 951, endPoint y: 90, distance: 24.7
click at [930, 105] on div "Totales 0,90124272 ETH 3.572.103 CLP 1,33417264 BNB 1.292.069 CLP 3,28226709 SO…" at bounding box center [905, 182] width 129 height 251
drag, startPoint x: 936, startPoint y: 66, endPoint x: 934, endPoint y: 88, distance: 22.8
click at [934, 88] on div "Totales 0,90124272 ETH 3.572.103 CLP 1,33417264 BNB 1.292.069 CLP 3,28226709 SO…" at bounding box center [905, 182] width 129 height 251
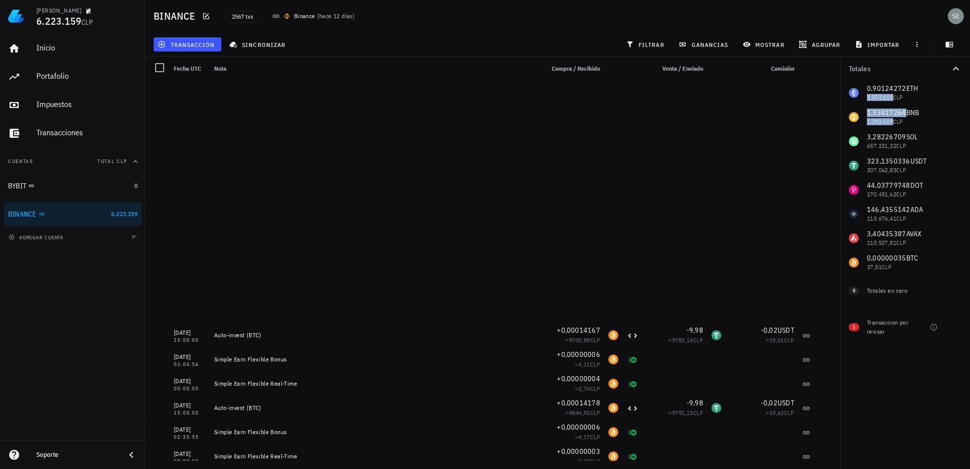
scroll to position [3384, 0]
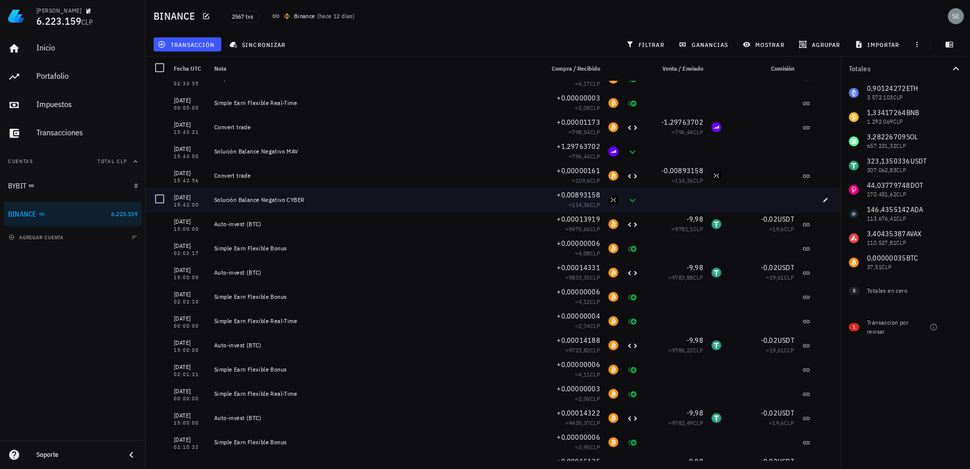
click at [283, 198] on div "Solución Balance Negativo CYBER" at bounding box center [374, 200] width 321 height 8
click at [822, 201] on icon "button" at bounding box center [825, 200] width 6 height 6
type input "[DATE]"
type input "15:42:00"
type textarea "Solución Balance Negativo CYBER"
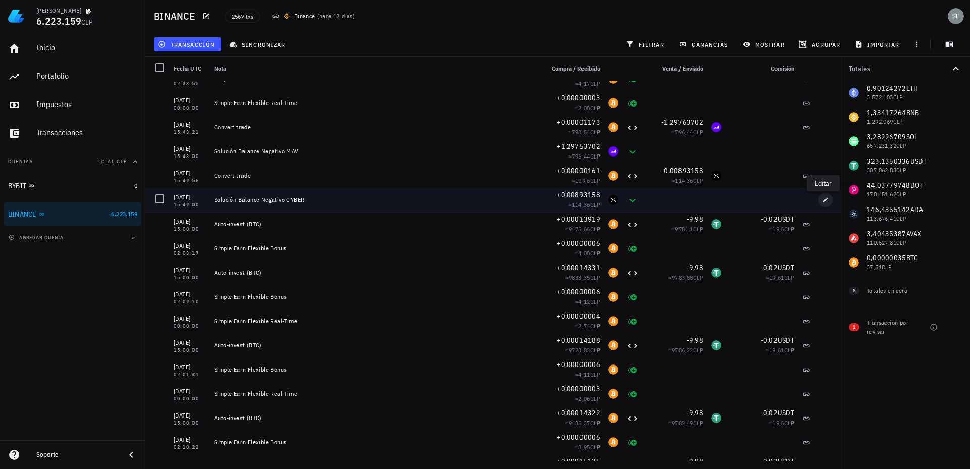
type input "0,00893158"
type input "CYBER"
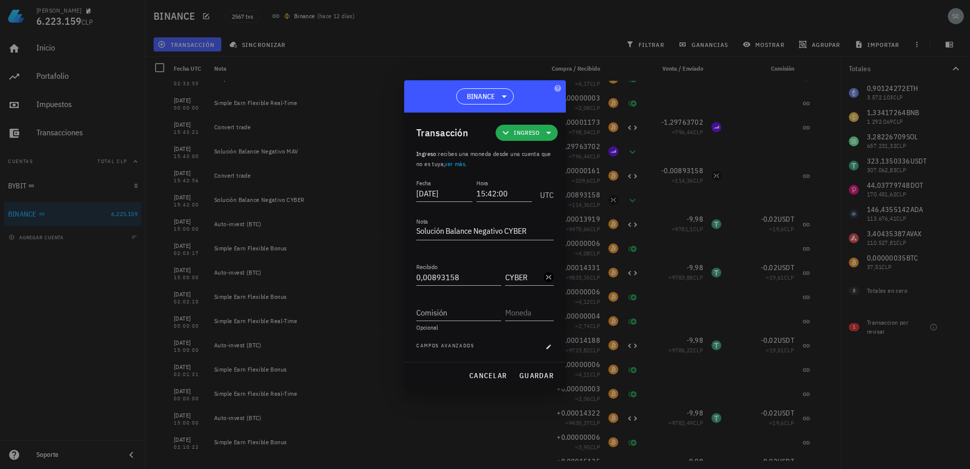
click at [548, 132] on icon at bounding box center [548, 133] width 5 height 3
click at [531, 198] on div "Egreso" at bounding box center [541, 197] width 39 height 8
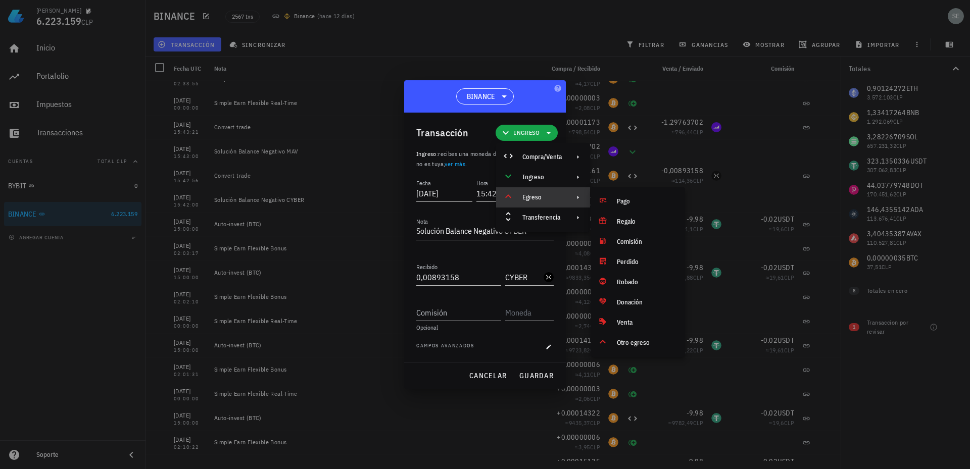
click at [531, 197] on div "Egreso" at bounding box center [541, 197] width 39 height 8
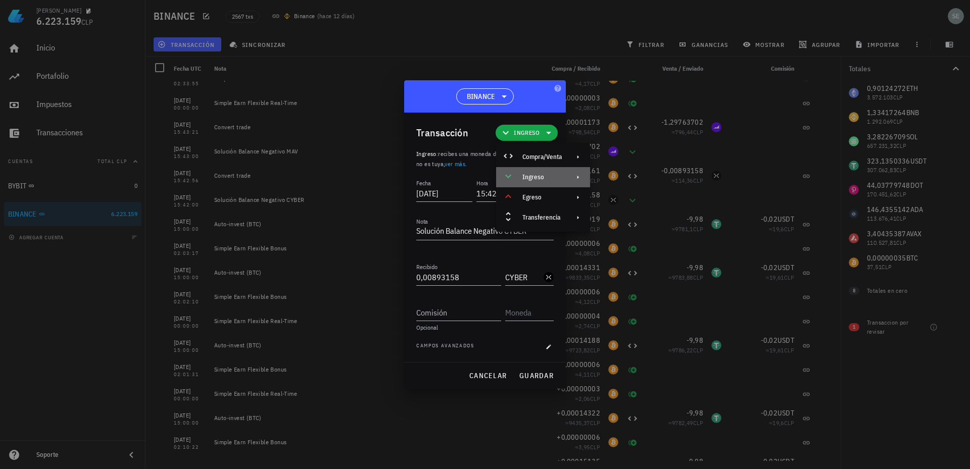
click at [534, 174] on div "Ingreso" at bounding box center [541, 177] width 39 height 8
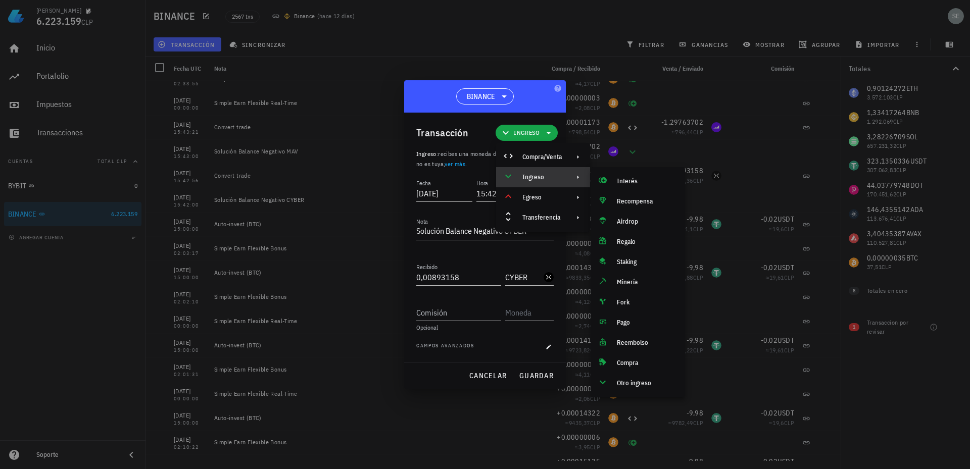
click at [534, 174] on div "Ingreso" at bounding box center [541, 177] width 39 height 8
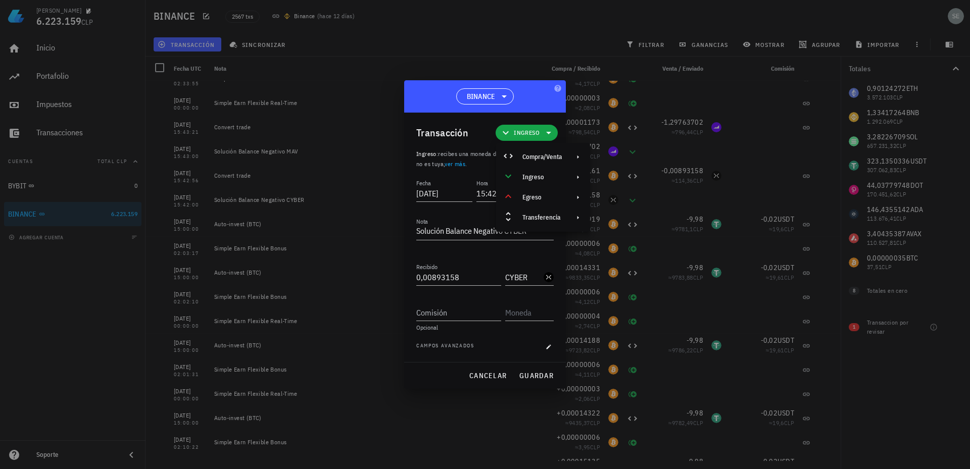
click at [482, 48] on div at bounding box center [485, 234] width 970 height 469
click at [479, 374] on span "cancelar" at bounding box center [488, 375] width 38 height 9
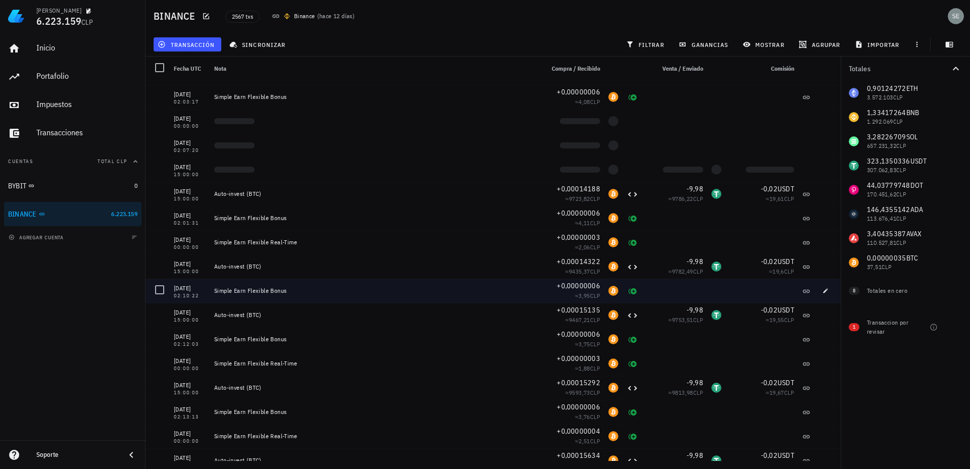
scroll to position [3435, 0]
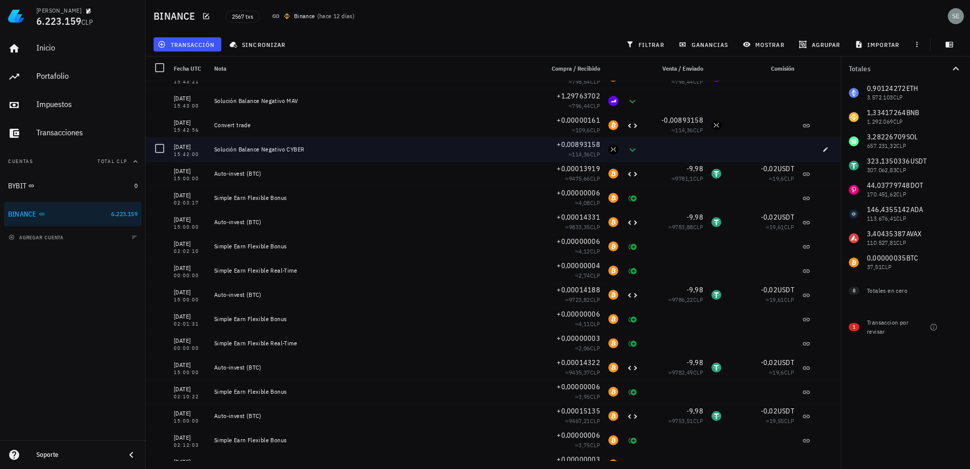
click at [273, 150] on div "Solución Balance Negativo CYBER" at bounding box center [374, 149] width 321 height 8
click at [822, 150] on icon "button" at bounding box center [825, 149] width 6 height 6
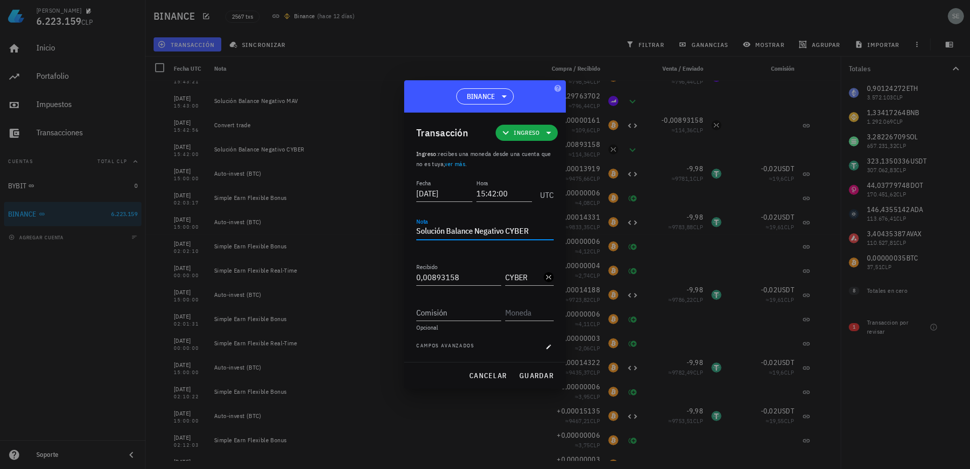
drag, startPoint x: 537, startPoint y: 231, endPoint x: 409, endPoint y: 227, distance: 127.9
click at [409, 227] on div "Transacción Ingreso Ingreso : recibes una moneda desde una cuenta que no es tuy…" at bounding box center [485, 238] width 162 height 250
click at [490, 373] on span "cancelar" at bounding box center [488, 375] width 38 height 9
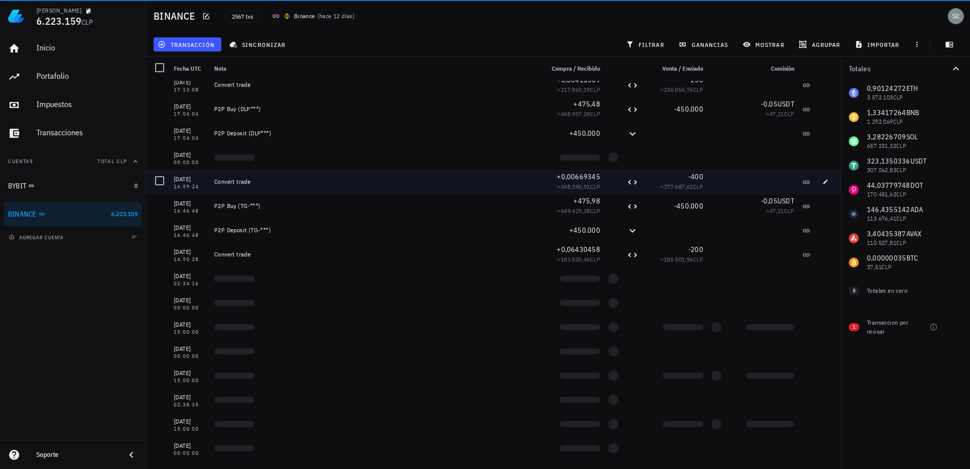
scroll to position [0, 0]
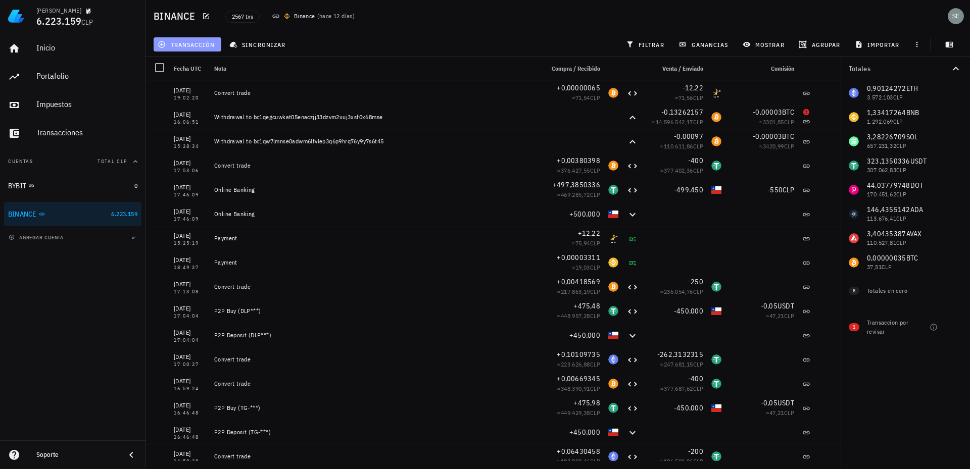
click at [188, 43] on span "transacción" at bounding box center [187, 44] width 55 height 8
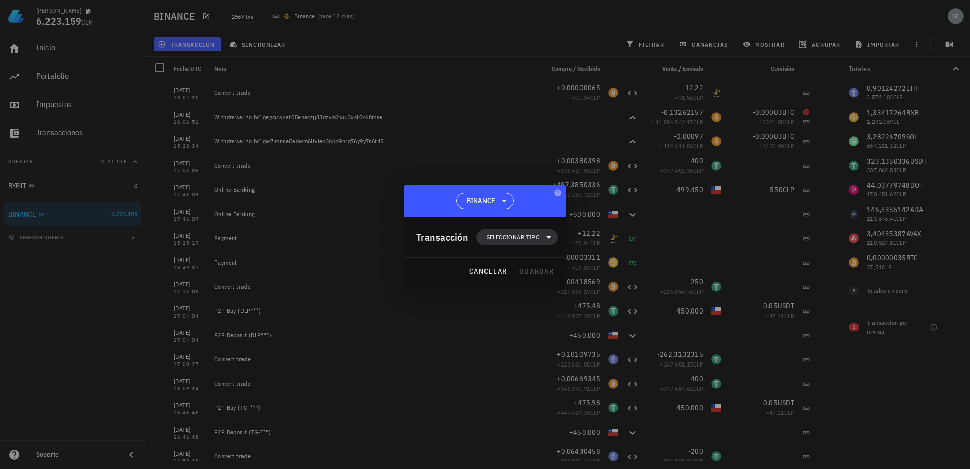
click at [516, 235] on span "Seleccionar tipo" at bounding box center [512, 237] width 53 height 10
click at [506, 281] on div "Ingreso" at bounding box center [522, 282] width 39 height 8
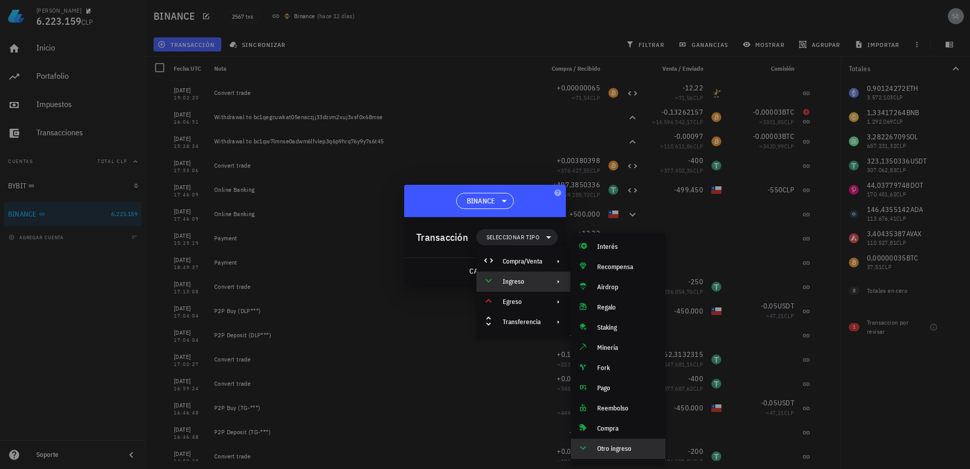
click at [603, 446] on div "Otro ingreso" at bounding box center [627, 449] width 60 height 8
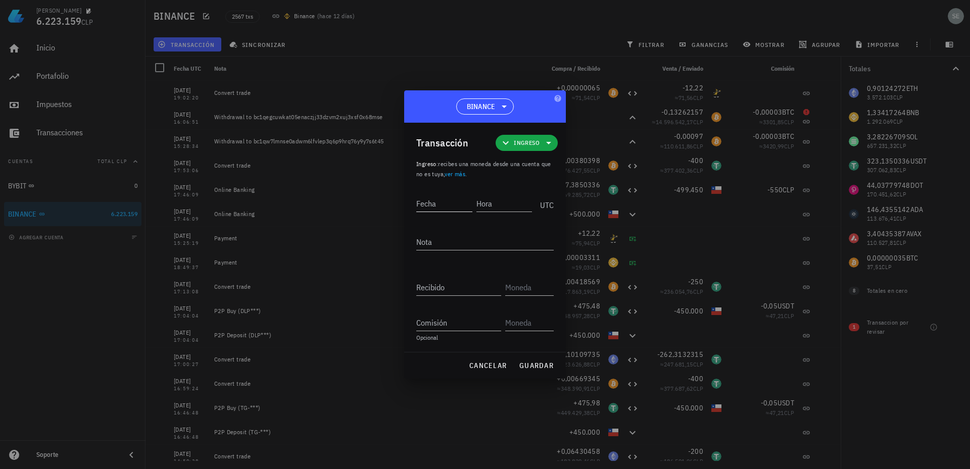
click at [427, 202] on div "Fecha" at bounding box center [444, 203] width 56 height 16
type input "[DATE]"
click at [495, 206] on input "Hora" at bounding box center [505, 203] width 54 height 16
type input "16:06:52"
click at [422, 244] on textarea "Nota" at bounding box center [484, 242] width 137 height 16
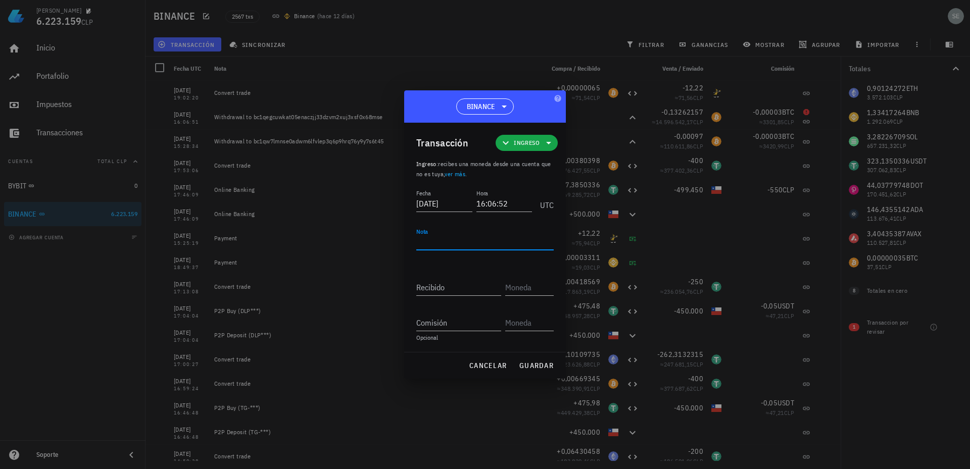
paste textarea "Solución Balance Negativo BT"
type textarea "Solución Balance Negativo BT"
click at [420, 291] on input "Recibido" at bounding box center [458, 287] width 85 height 16
paste input "0,0000003"
type input "0,0000003"
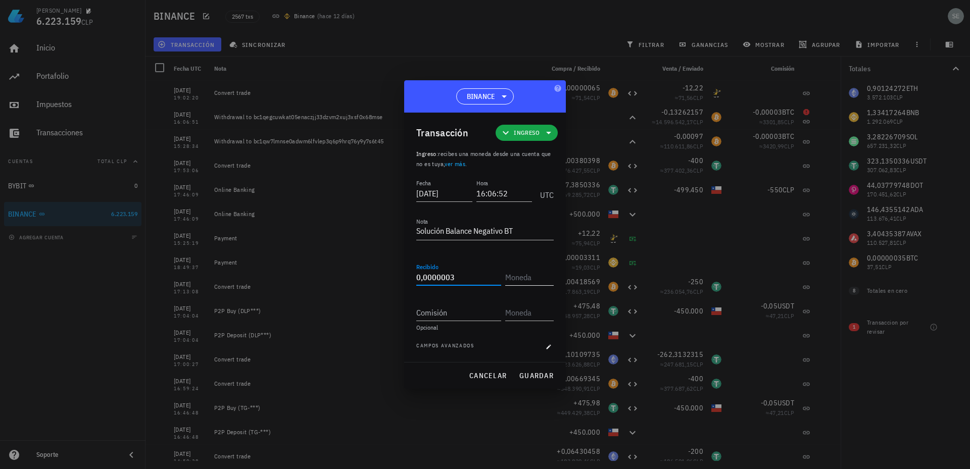
click at [525, 279] on input "text" at bounding box center [528, 277] width 46 height 16
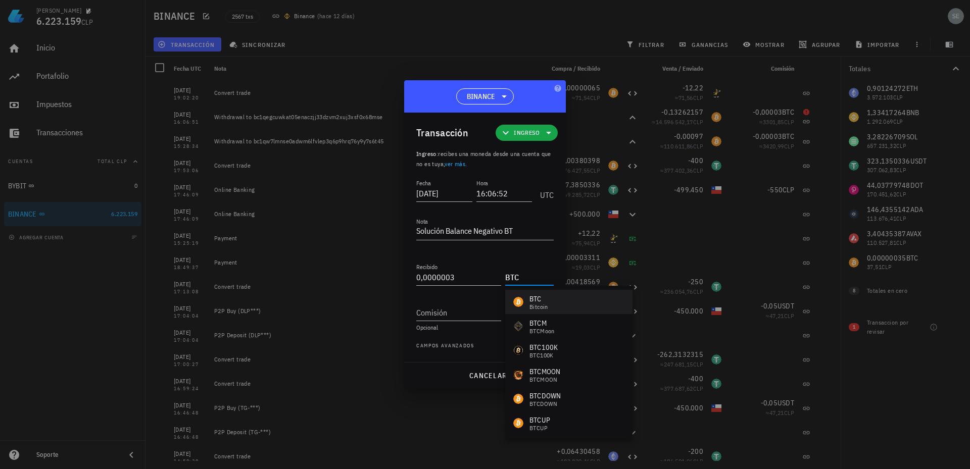
click at [537, 299] on div "BTC" at bounding box center [538, 299] width 19 height 10
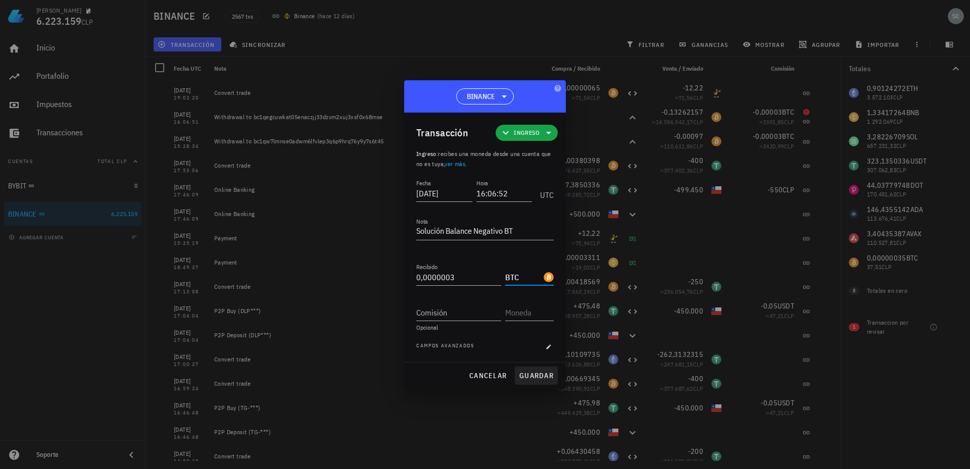
type input "BTC"
click at [537, 374] on span "guardar" at bounding box center [536, 375] width 35 height 9
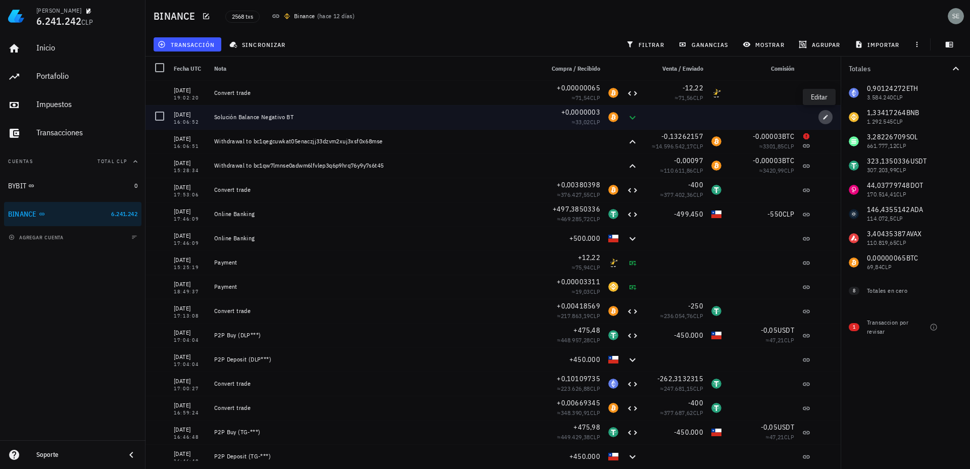
click at [818, 117] on span "button" at bounding box center [825, 117] width 14 height 6
type input "[DATE]"
type input "16:06:52"
type textarea "Solución Balance Negativo BT"
type input "0,0000003"
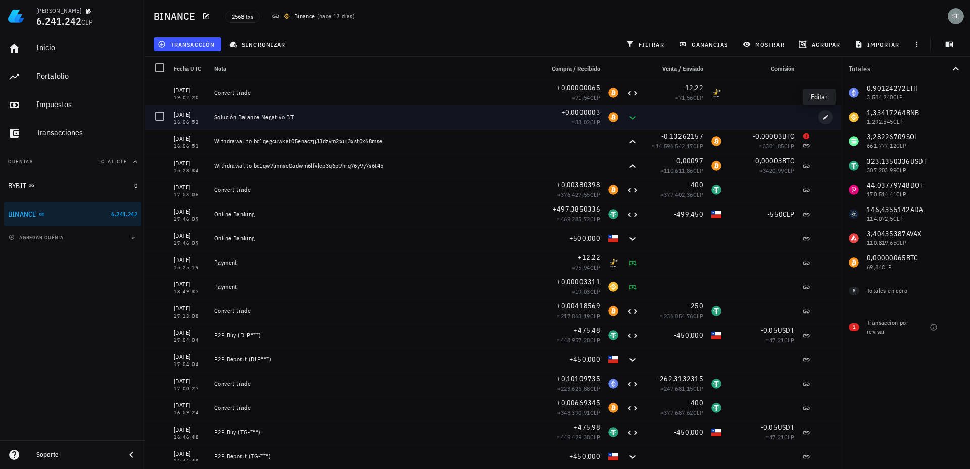
type input "BTC"
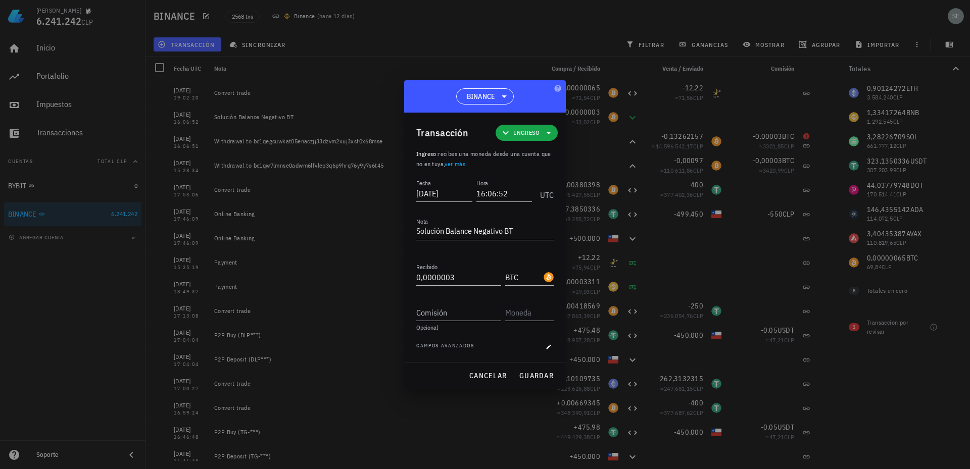
click at [521, 234] on textarea "Solución Balance Negativo BT" at bounding box center [484, 232] width 137 height 16
click at [489, 375] on span "cancelar" at bounding box center [488, 375] width 38 height 9
type textarea "Solución Balance Negativo BT"
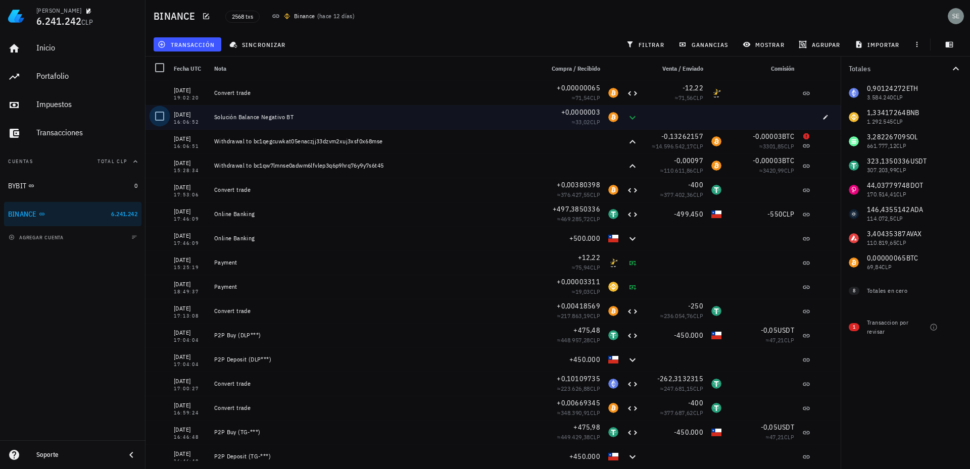
click at [159, 117] on div at bounding box center [159, 116] width 17 height 17
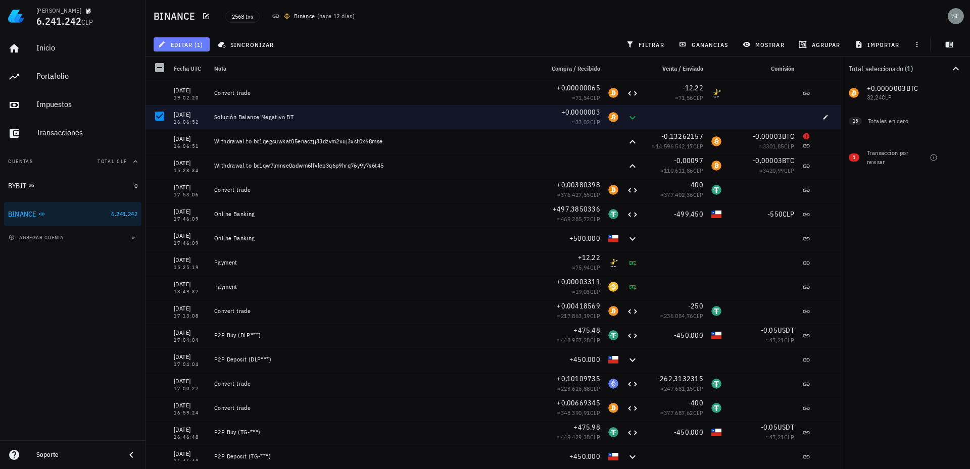
click at [190, 40] on button "editar (1)" at bounding box center [182, 44] width 56 height 14
click at [196, 107] on div "Eliminar" at bounding box center [213, 108] width 71 height 8
